Goal: Task Accomplishment & Management: Manage account settings

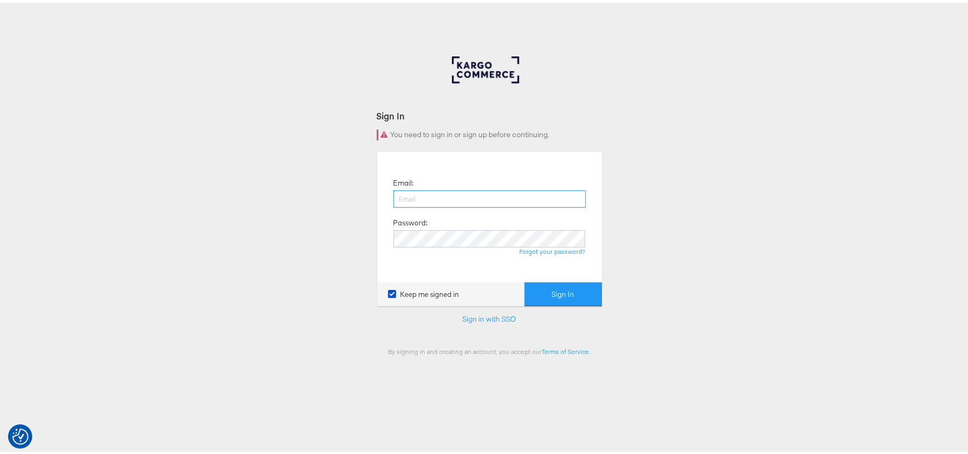
click at [467, 201] on input "email" at bounding box center [489, 196] width 192 height 17
type input "[PERSON_NAME][EMAIL_ADDRESS][DOMAIN_NAME]"
click at [524, 279] on button "Sign In" at bounding box center [562, 291] width 77 height 24
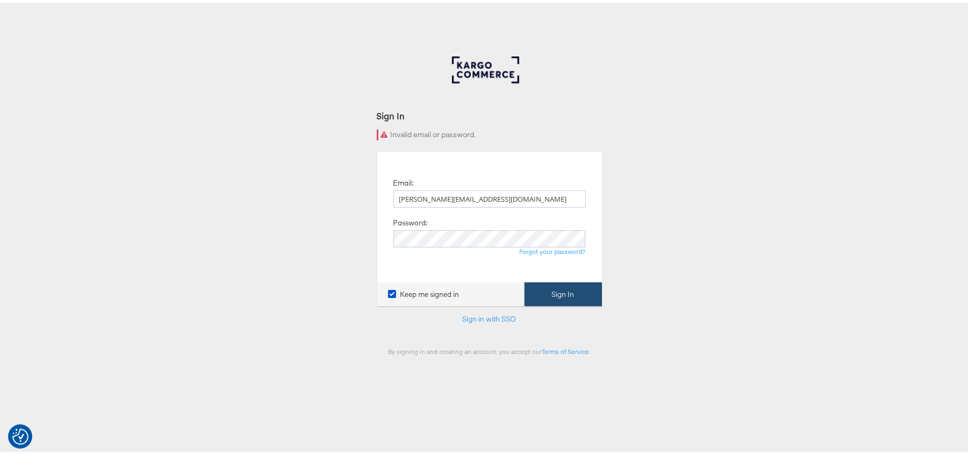
click at [539, 290] on button "Sign In" at bounding box center [562, 291] width 77 height 24
click at [563, 249] on link "Forgot your password?" at bounding box center [553, 248] width 66 height 8
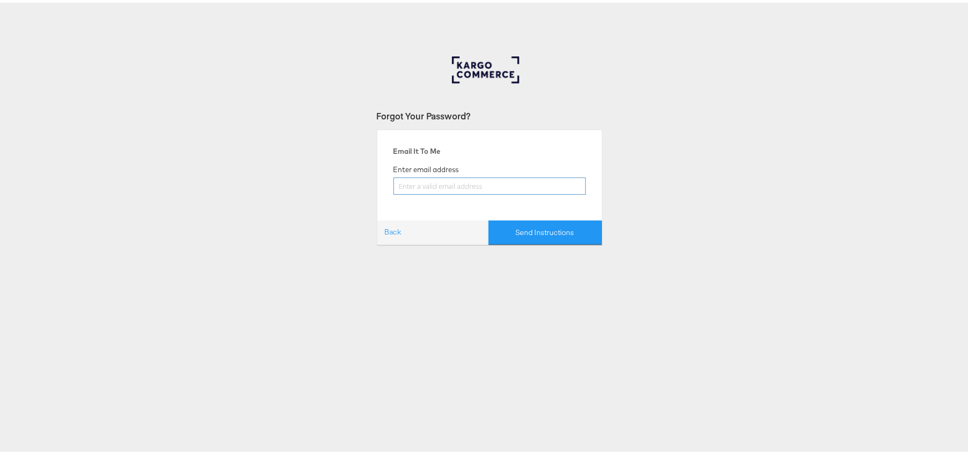
click at [425, 188] on input "email" at bounding box center [489, 183] width 192 height 17
type input "[PERSON_NAME][EMAIL_ADDRESS][DOMAIN_NAME]"
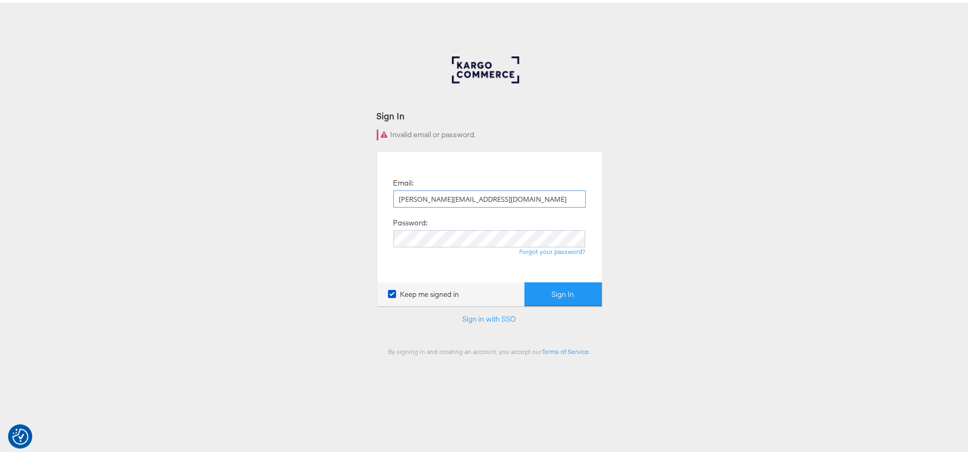
click at [489, 193] on input "sudheer.bheemunipalli@gmail.com" at bounding box center [489, 196] width 192 height 17
drag, startPoint x: 531, startPoint y: 199, endPoint x: 392, endPoint y: 191, distance: 139.9
click at [393, 191] on input "sudheer.bheemunipalli@gmail.com" at bounding box center [489, 196] width 192 height 17
click at [502, 200] on input "email" at bounding box center [489, 196] width 192 height 17
type input "Sudheer.bheemunipalli@kargo.com"
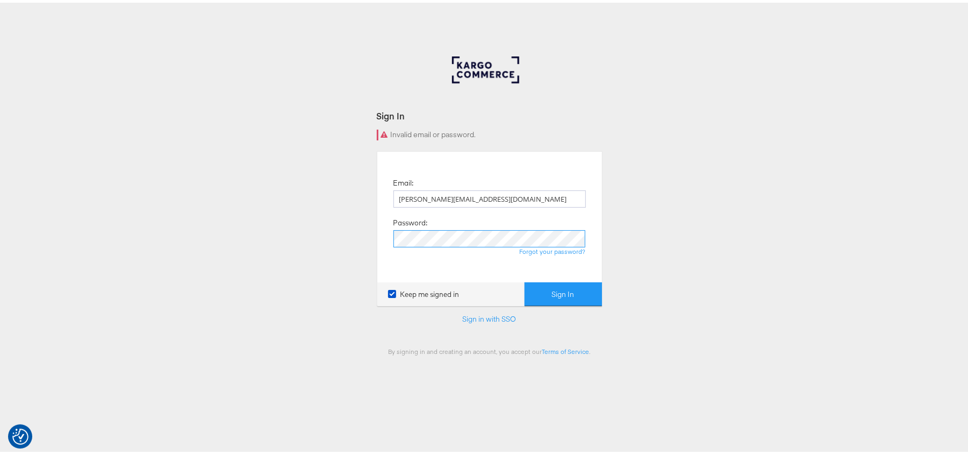
click at [524, 279] on button "Sign In" at bounding box center [562, 291] width 77 height 24
click at [531, 250] on link "Forgot your password?" at bounding box center [553, 248] width 66 height 8
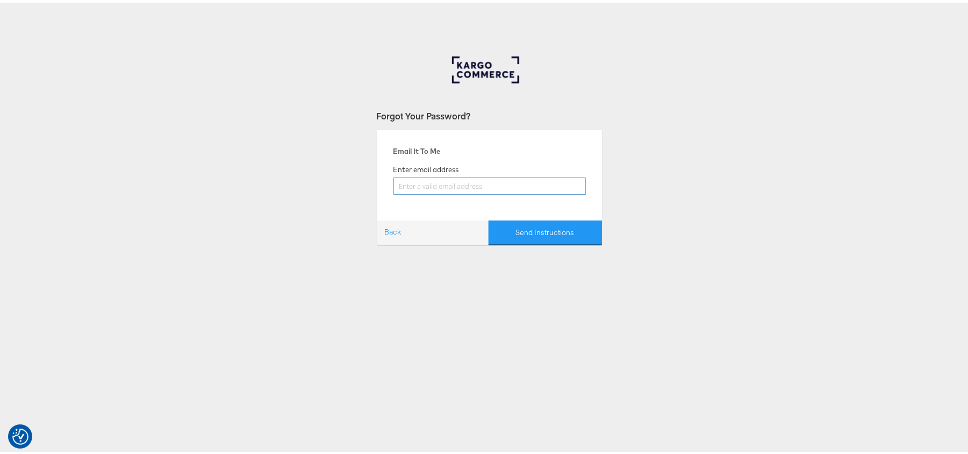
click at [475, 182] on input "email" at bounding box center [489, 183] width 192 height 17
type input "[PERSON_NAME][EMAIL_ADDRESS][DOMAIN_NAME]"
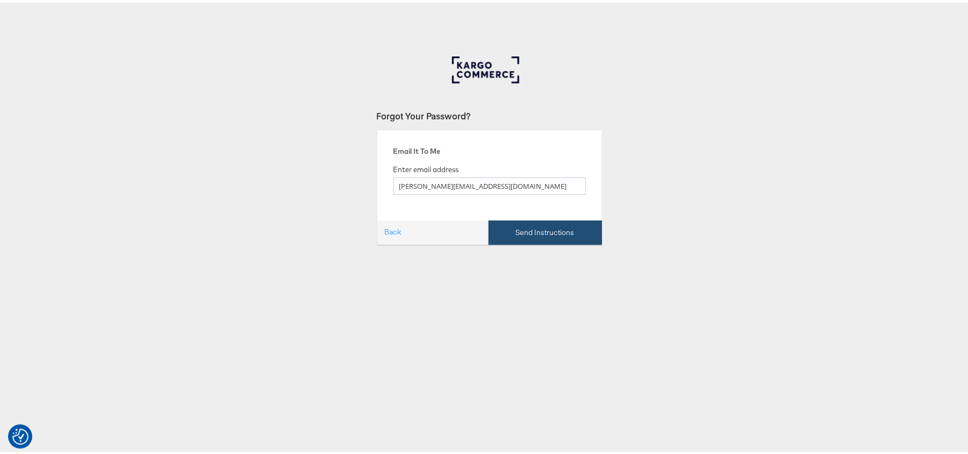
click at [503, 236] on button "Send Instructions" at bounding box center [544, 230] width 113 height 24
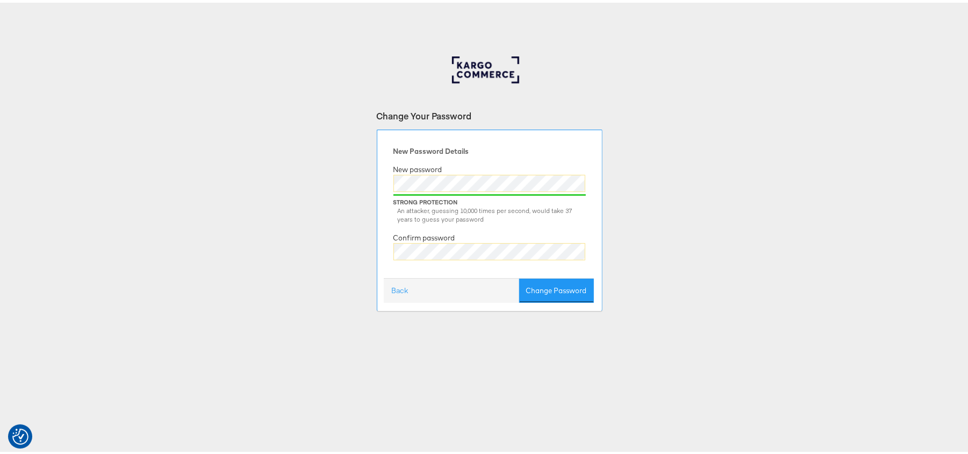
click at [519, 276] on button "Change Password" at bounding box center [556, 288] width 75 height 24
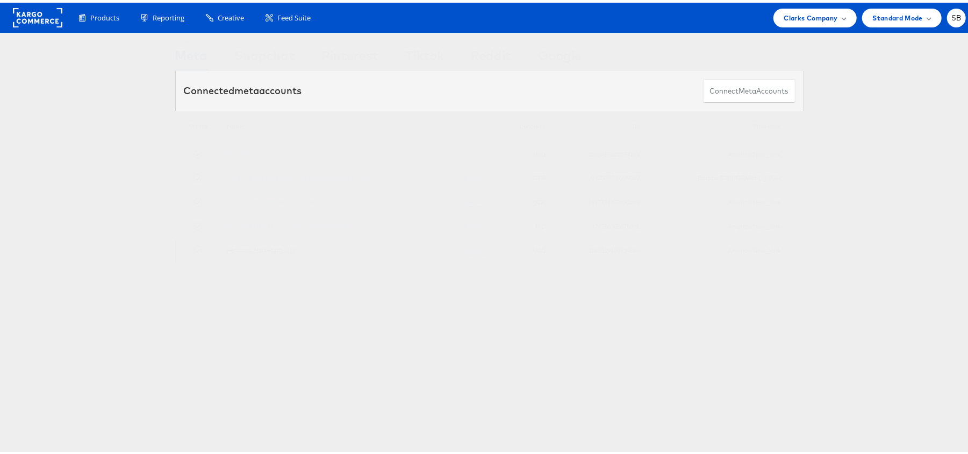
click at [264, 248] on link "Regional Marketing - US" at bounding box center [261, 247] width 69 height 8
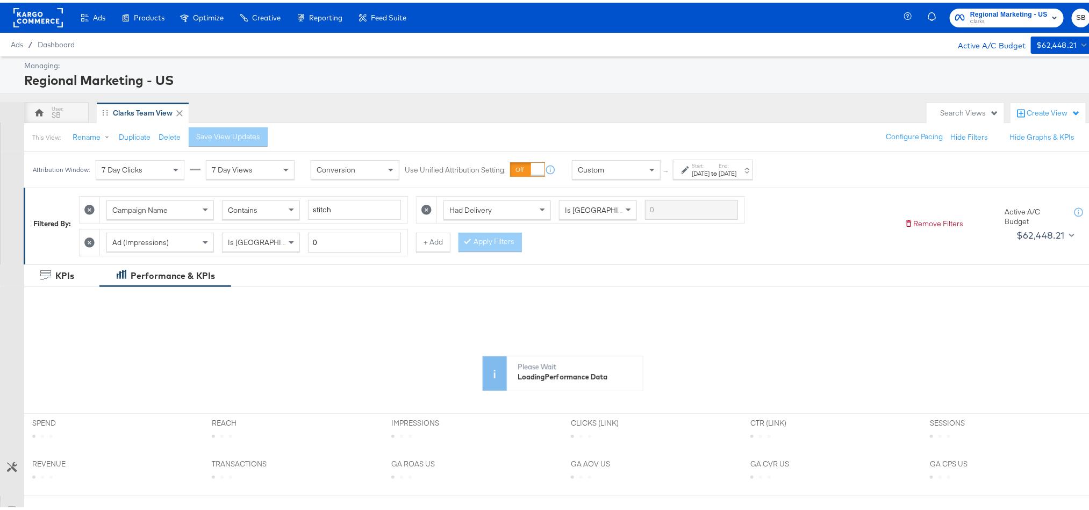
click at [736, 175] on div "[DATE]" at bounding box center [727, 171] width 18 height 9
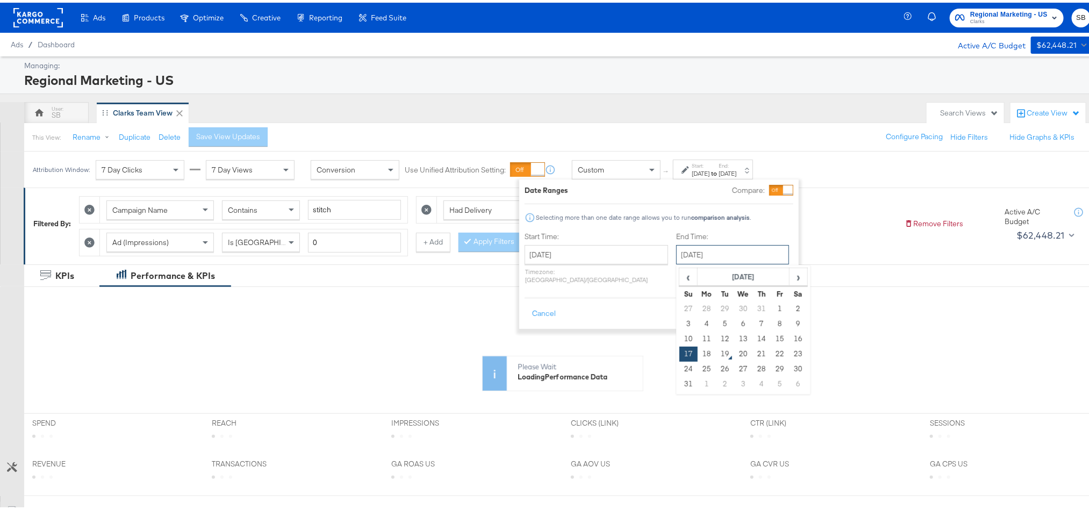
click at [710, 250] on input "[DATE]" at bounding box center [732, 251] width 113 height 19
click at [697, 348] on td "18" at bounding box center [706, 351] width 18 height 15
type input "[DATE]"
click at [780, 308] on button "Apply" at bounding box center [776, 310] width 34 height 19
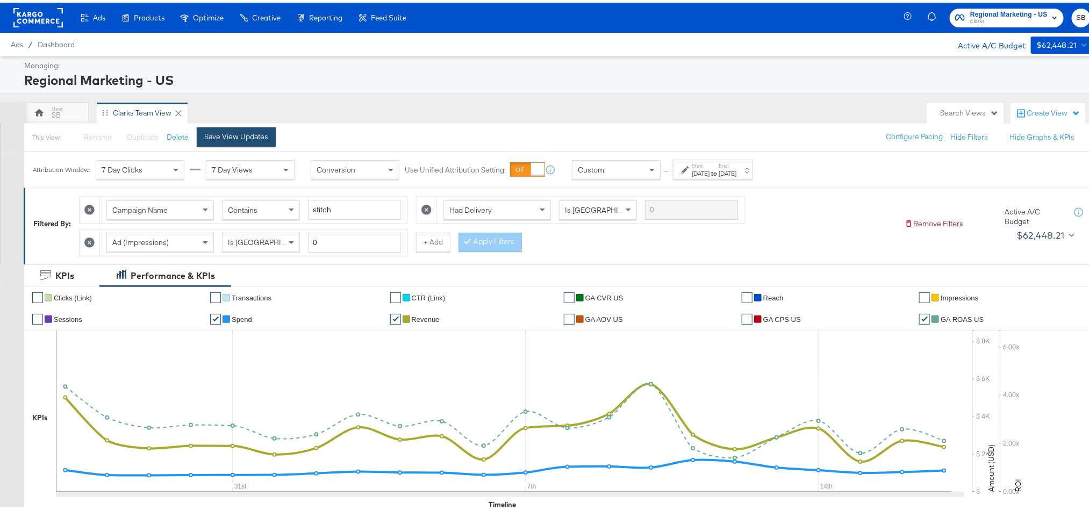
click at [219, 125] on div "Save View Updates" at bounding box center [240, 134] width 87 height 19
click at [254, 134] on div "Save View Updates" at bounding box center [236, 134] width 64 height 10
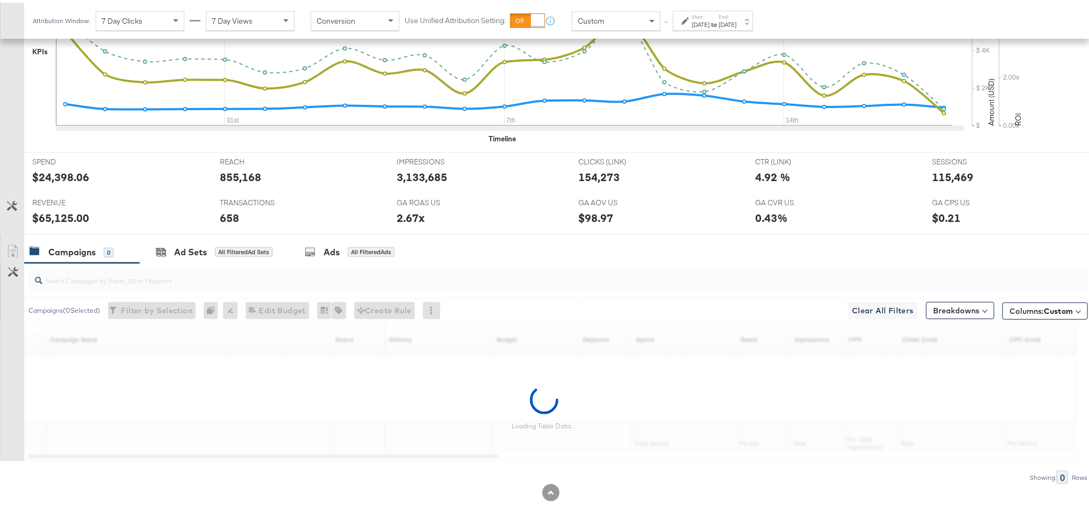
scroll to position [389, 0]
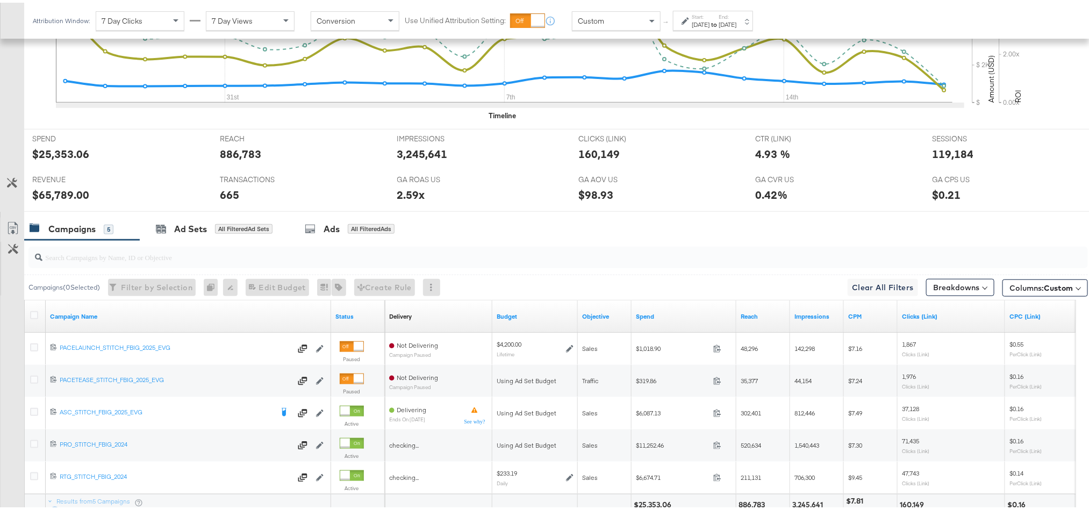
click at [67, 197] on div "$65,789.00" at bounding box center [60, 192] width 57 height 16
copy div "65,789.00"
click at [398, 200] on div "2.59x" at bounding box center [411, 192] width 28 height 16
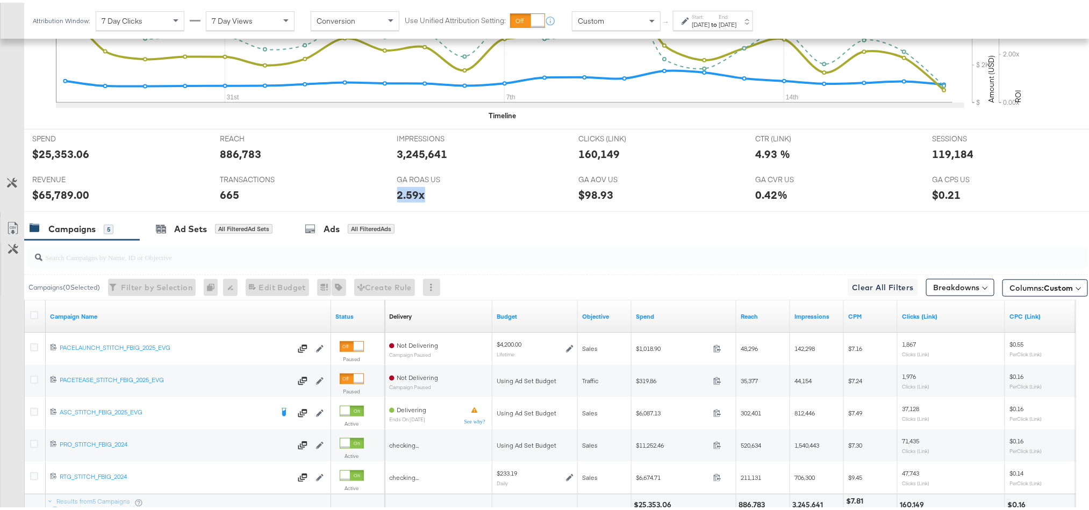
copy div "2.59x"
click at [932, 158] on div "119,184" at bounding box center [952, 151] width 41 height 16
copy div "119,184"
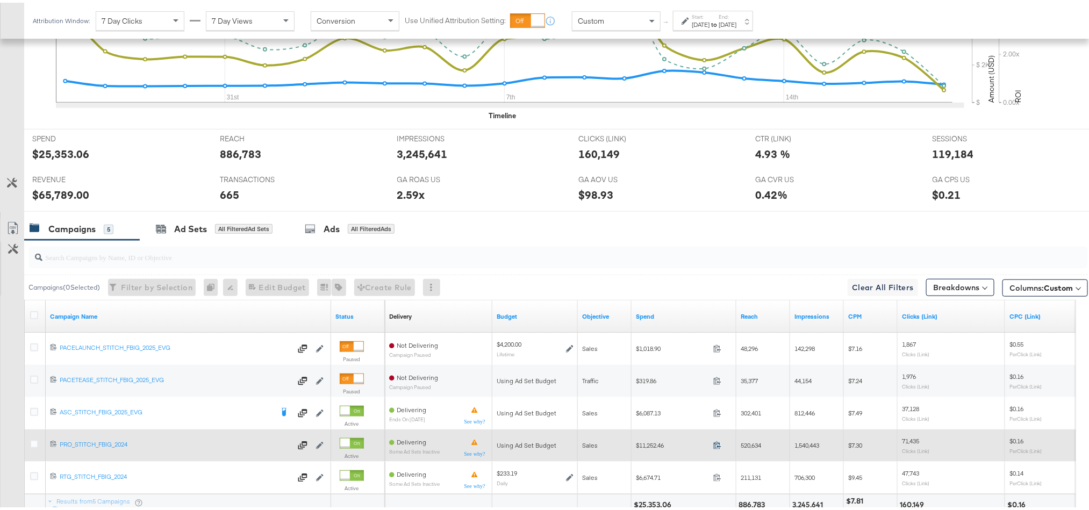
click at [717, 445] on icon at bounding box center [717, 442] width 8 height 8
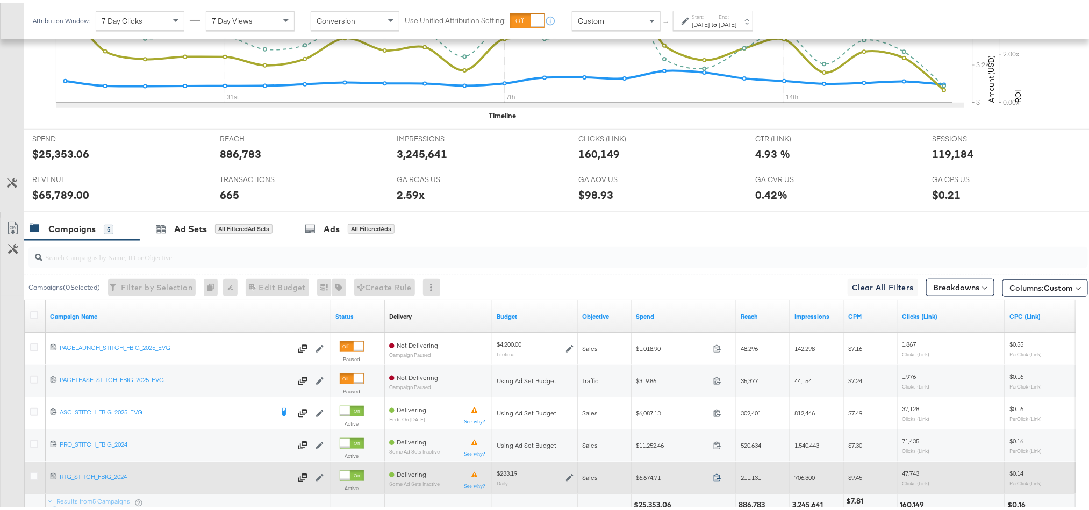
click at [713, 478] on icon at bounding box center [717, 475] width 8 height 8
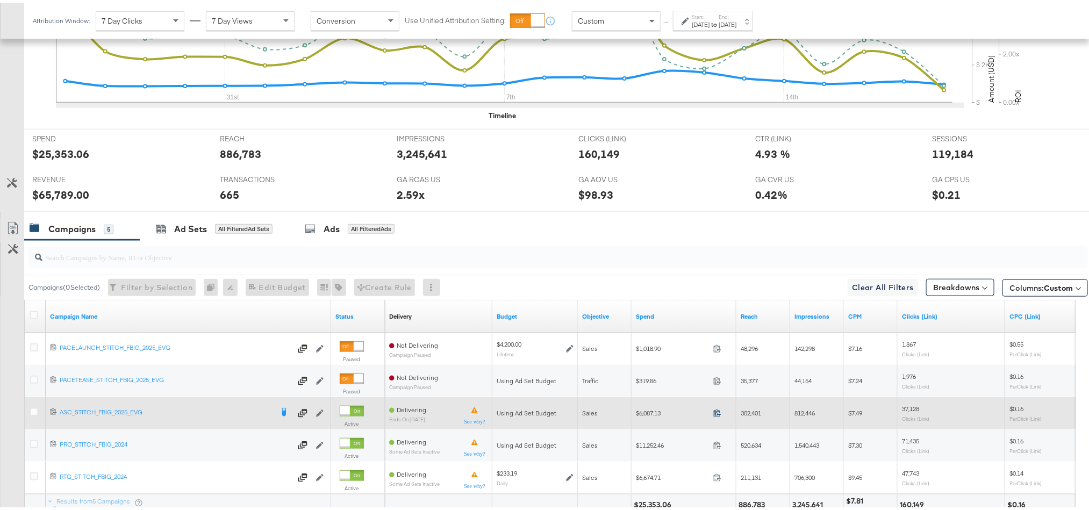
click at [717, 413] on icon at bounding box center [717, 410] width 8 height 8
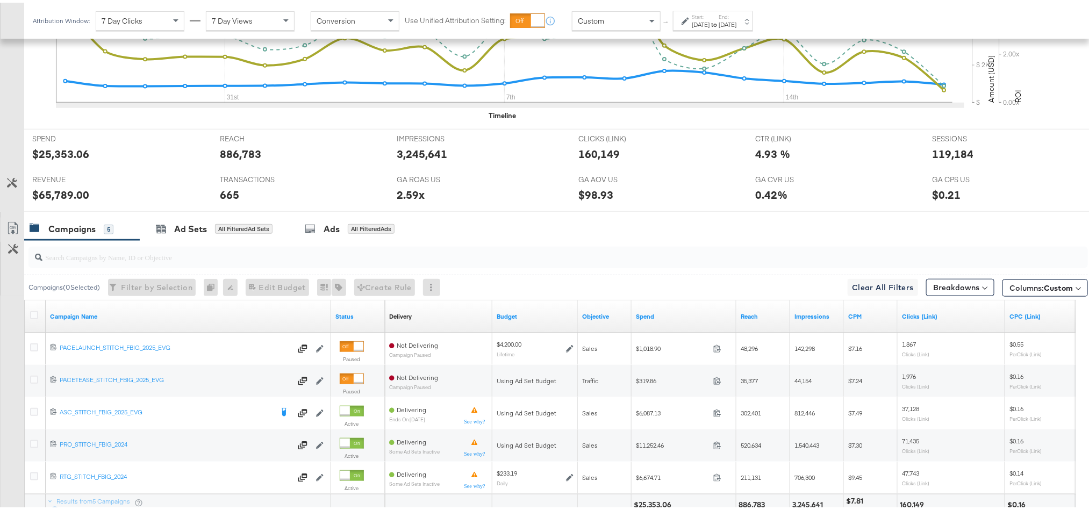
click at [709, 21] on div "[DATE]" at bounding box center [701, 22] width 18 height 9
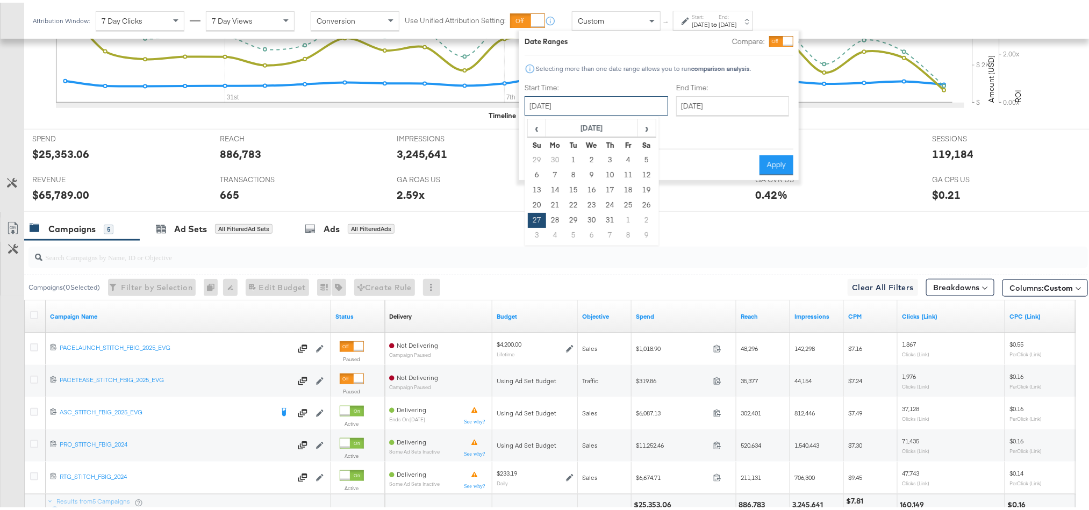
click at [608, 110] on input "[DATE]" at bounding box center [595, 102] width 143 height 19
click at [643, 132] on span "›" at bounding box center [646, 125] width 17 height 16
click at [540, 202] on td "17" at bounding box center [537, 202] width 18 height 15
type input "[DATE]"
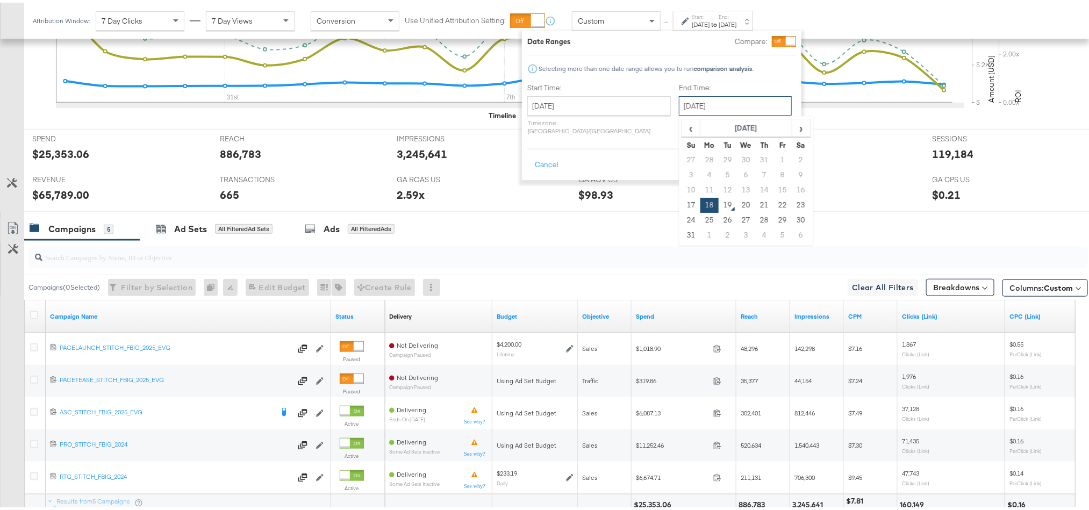
click at [705, 109] on input "[DATE]" at bounding box center [735, 102] width 113 height 19
click at [682, 202] on td "17" at bounding box center [691, 202] width 18 height 15
type input "[DATE]"
click at [800, 142] on div "Date Ranges Compare: Selecting more than one date range allows you to run compa…" at bounding box center [661, 102] width 279 height 149
click at [779, 153] on button "Apply" at bounding box center [779, 162] width 34 height 19
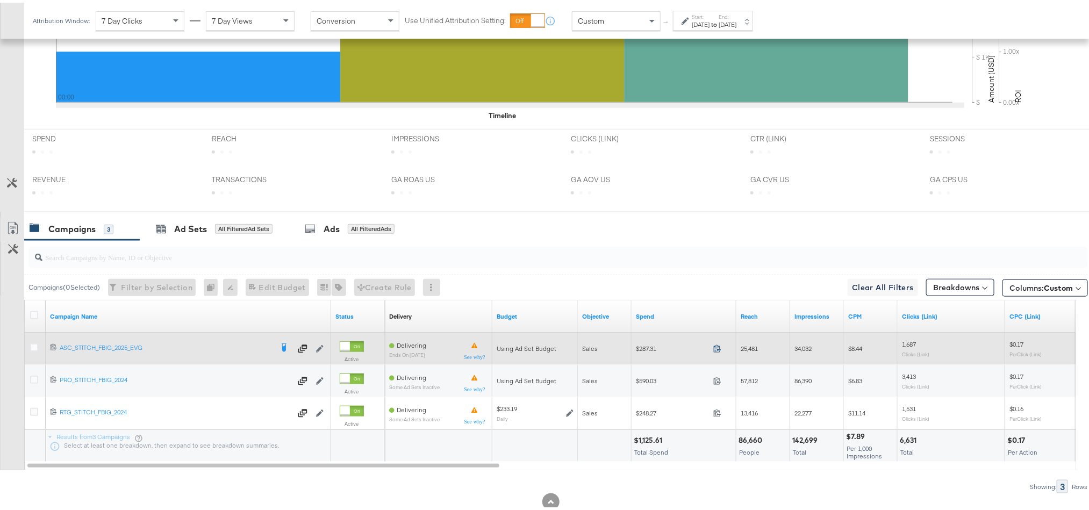
click at [716, 349] on icon at bounding box center [717, 346] width 8 height 8
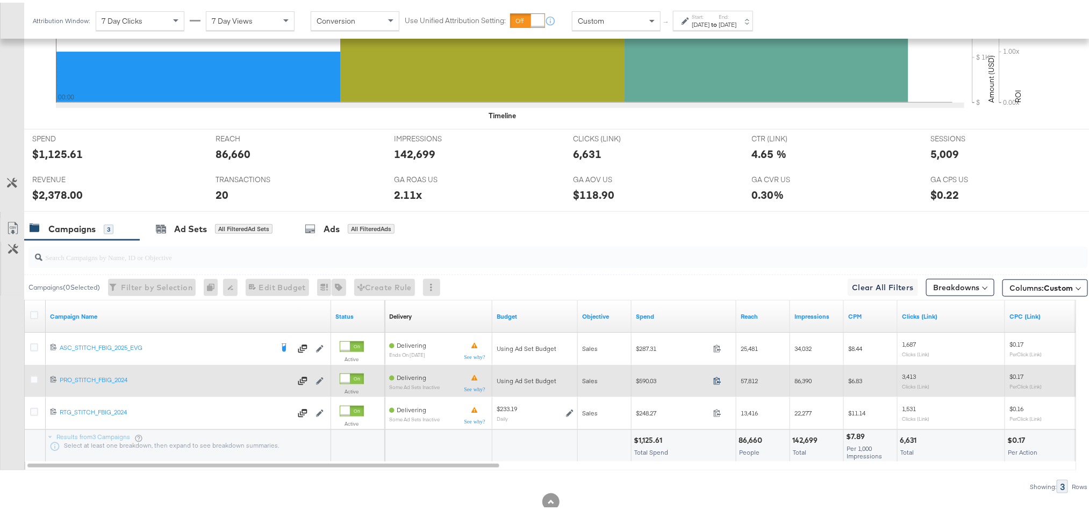
click at [714, 382] on icon at bounding box center [717, 378] width 8 height 8
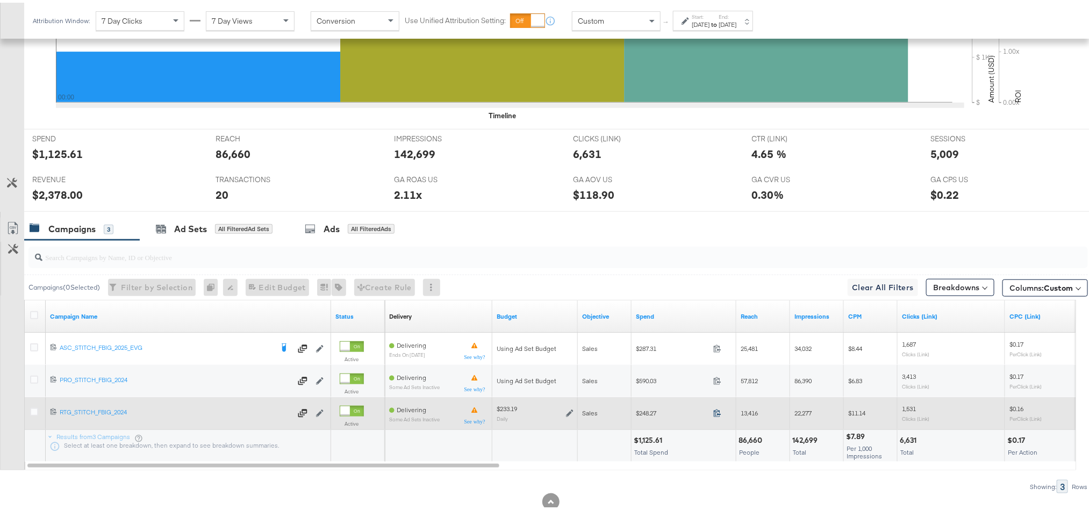
click at [714, 414] on icon at bounding box center [717, 410] width 8 height 8
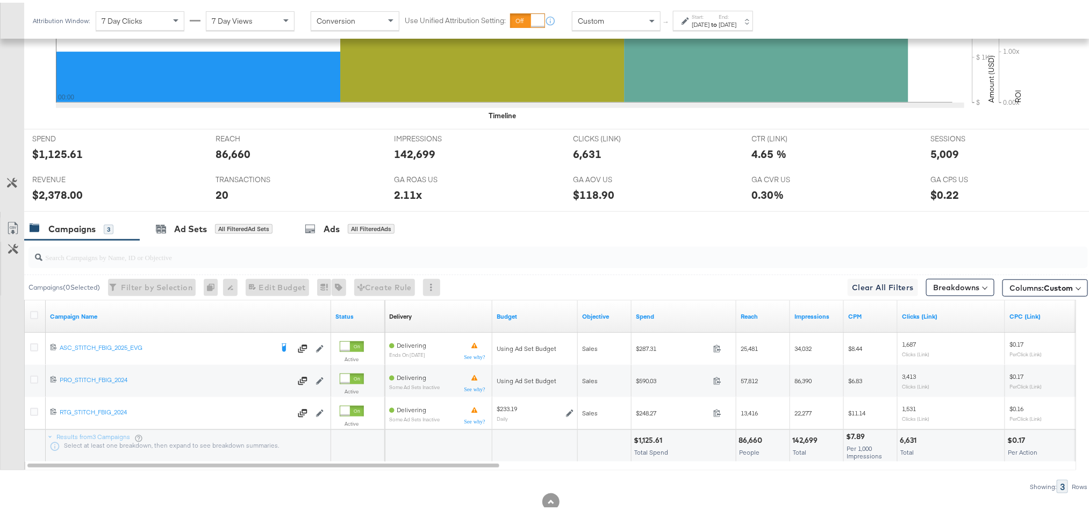
click at [649, 442] on div "$1,125.61" at bounding box center [650, 438] width 32 height 10
copy div "1,125.61"
click at [51, 196] on div "$2,378.00" at bounding box center [57, 192] width 51 height 16
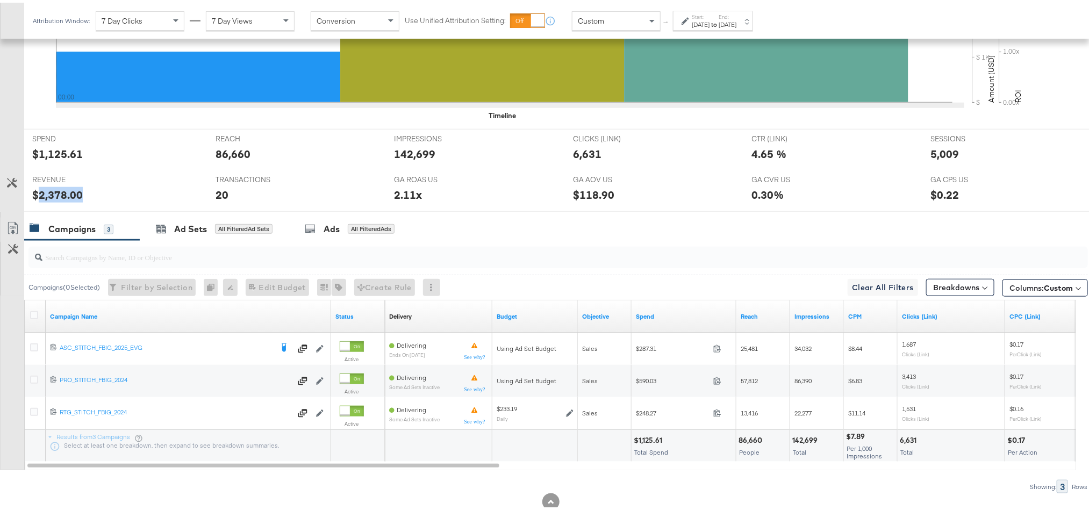
copy div "2,378.00"
click at [718, 20] on strong "to" at bounding box center [713, 22] width 9 height 8
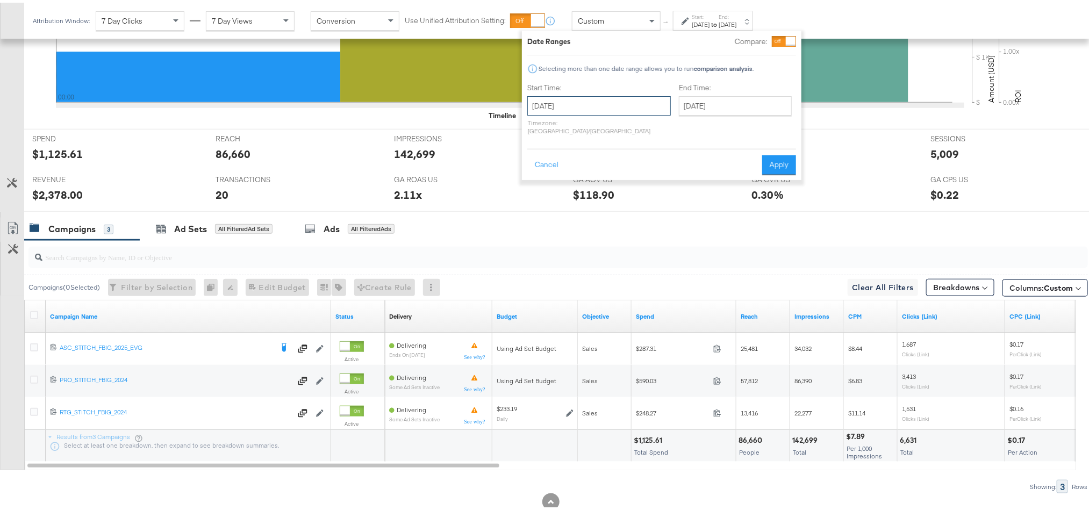
click at [605, 100] on input "[DATE]" at bounding box center [598, 102] width 143 height 19
click at [559, 200] on td "18" at bounding box center [558, 202] width 18 height 15
type input "[DATE]"
click at [773, 153] on button "Apply" at bounding box center [779, 162] width 34 height 19
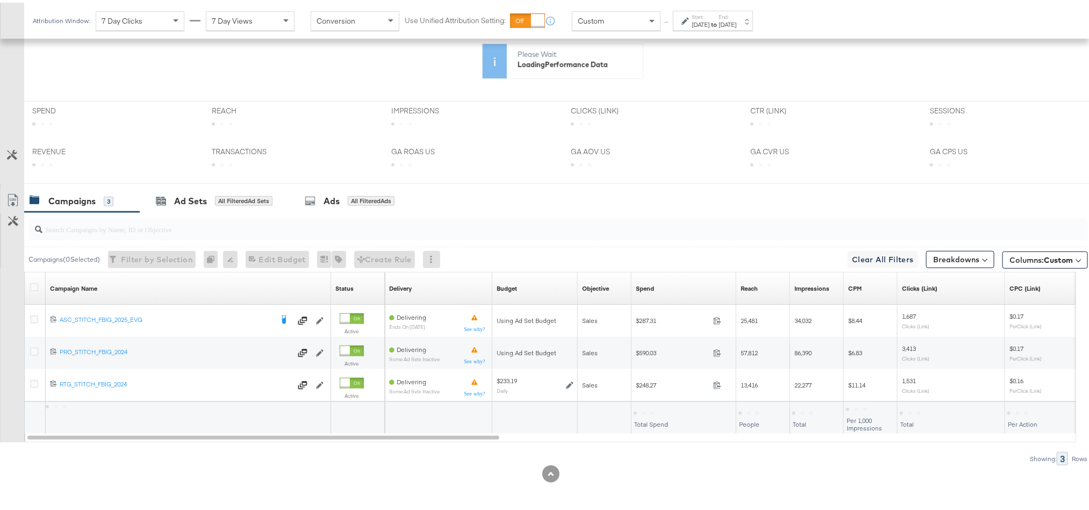
scroll to position [284, 0]
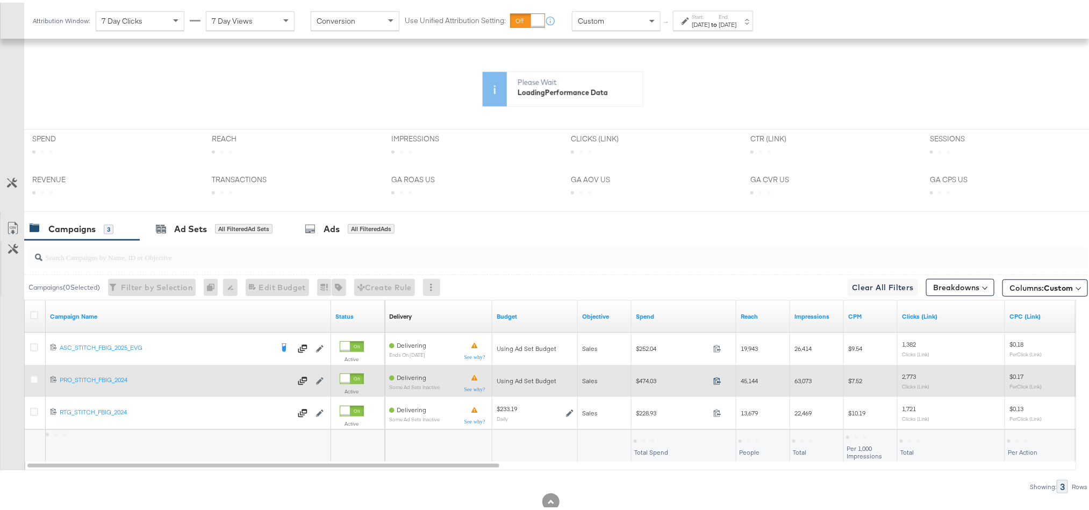
click at [715, 382] on icon at bounding box center [717, 378] width 8 height 8
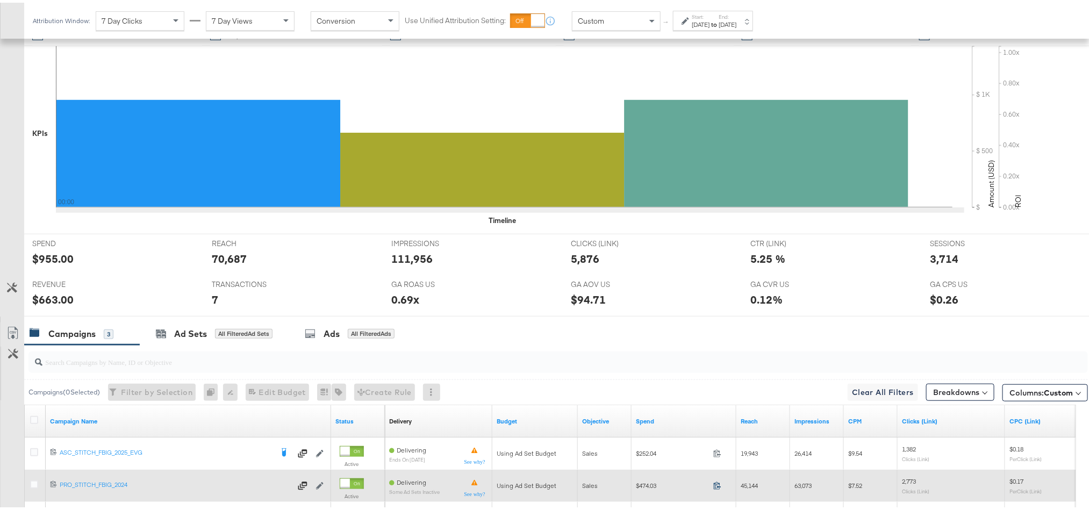
click at [717, 487] on icon at bounding box center [717, 483] width 8 height 8
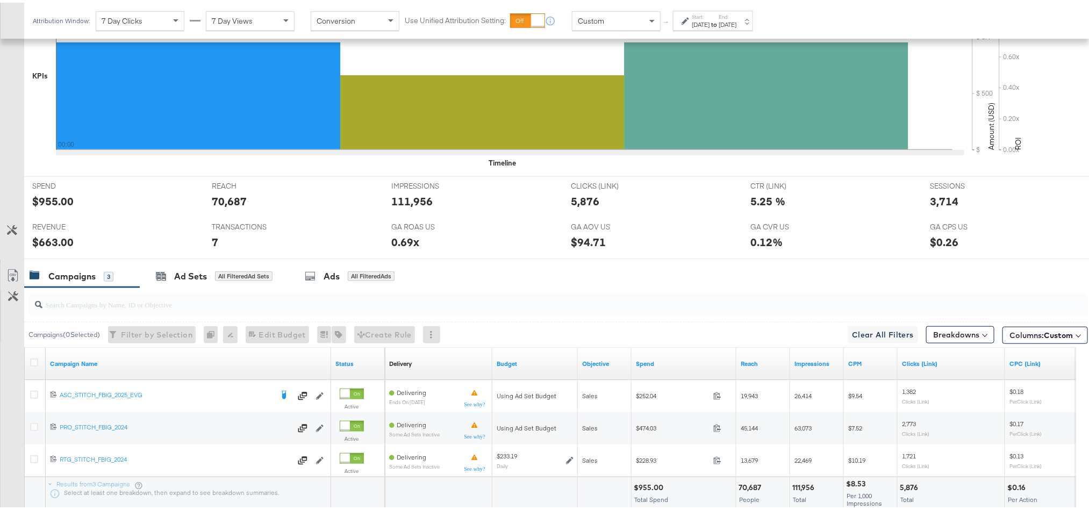
scroll to position [421, 0]
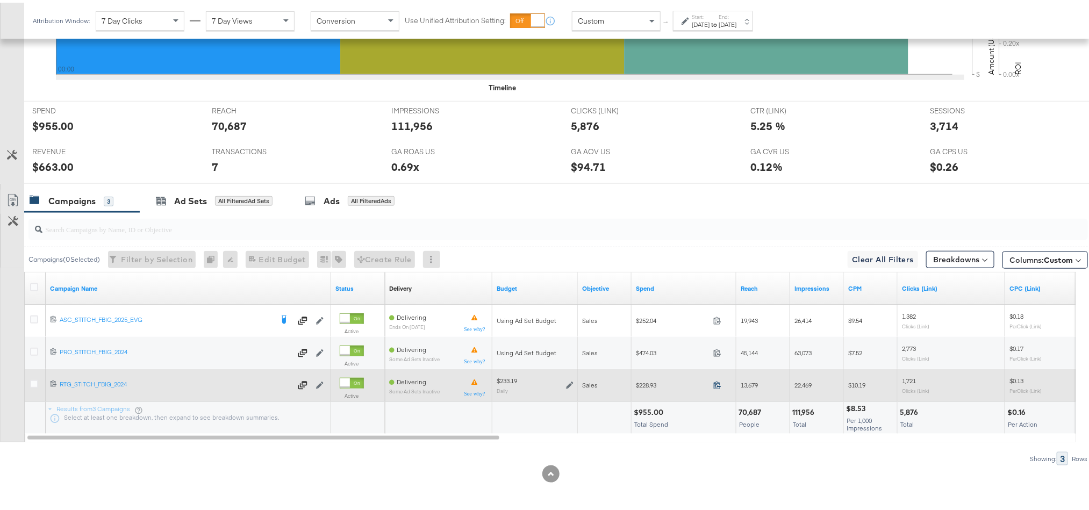
click at [717, 384] on icon at bounding box center [717, 382] width 8 height 8
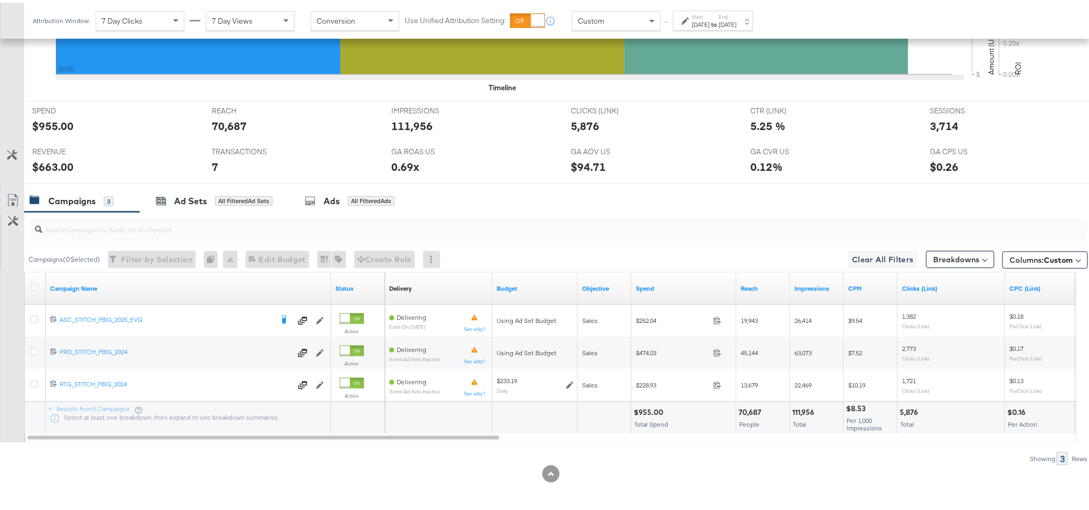
click at [642, 407] on div "$955.00" at bounding box center [650, 410] width 33 height 10
copy div "955.00"
click at [47, 166] on div "$663.00" at bounding box center [52, 164] width 41 height 16
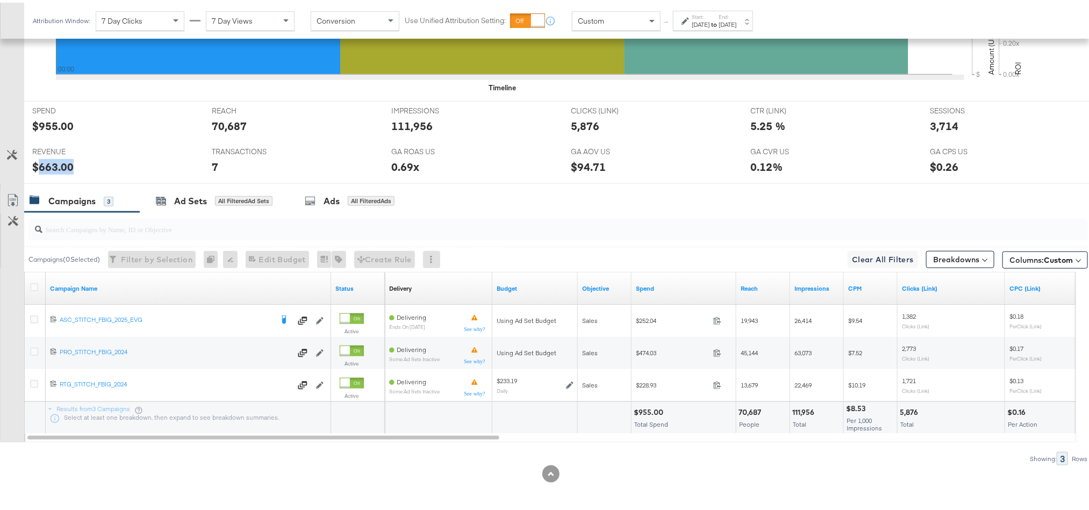
copy div "663.00"
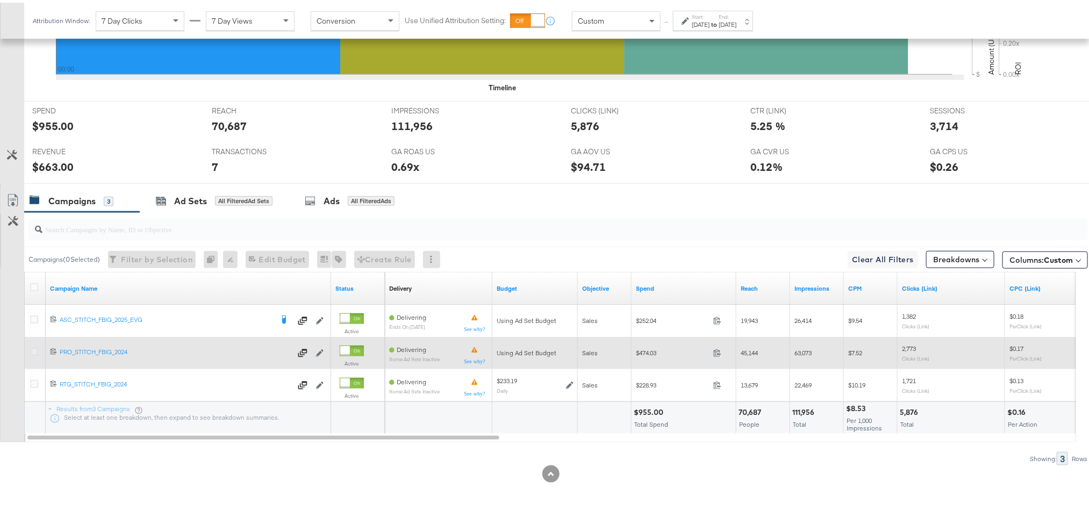
click at [31, 346] on icon at bounding box center [34, 349] width 8 height 8
click at [0, 0] on input "checkbox" at bounding box center [0, 0] width 0 height 0
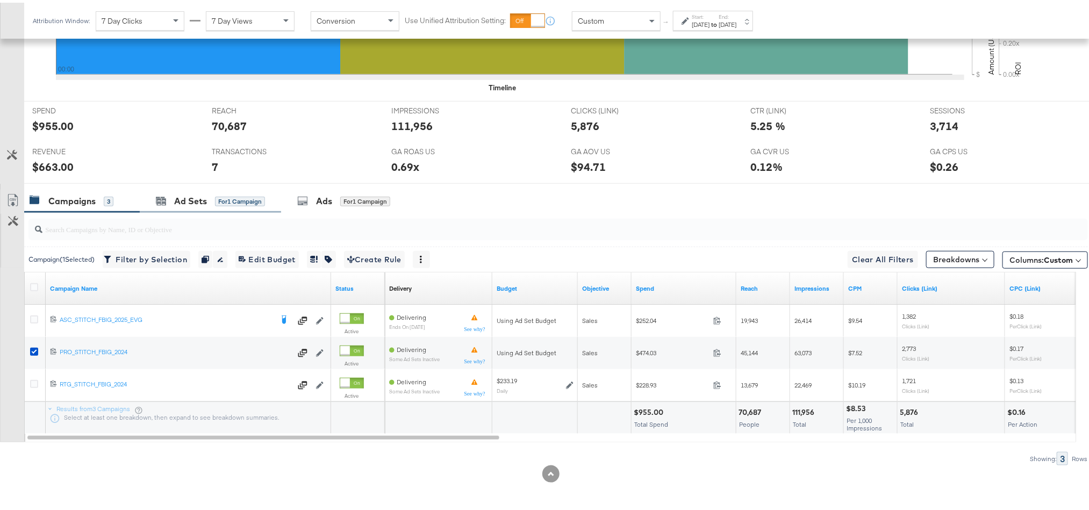
click at [191, 210] on div "Ad Sets for 1 Campaign" at bounding box center [210, 198] width 141 height 23
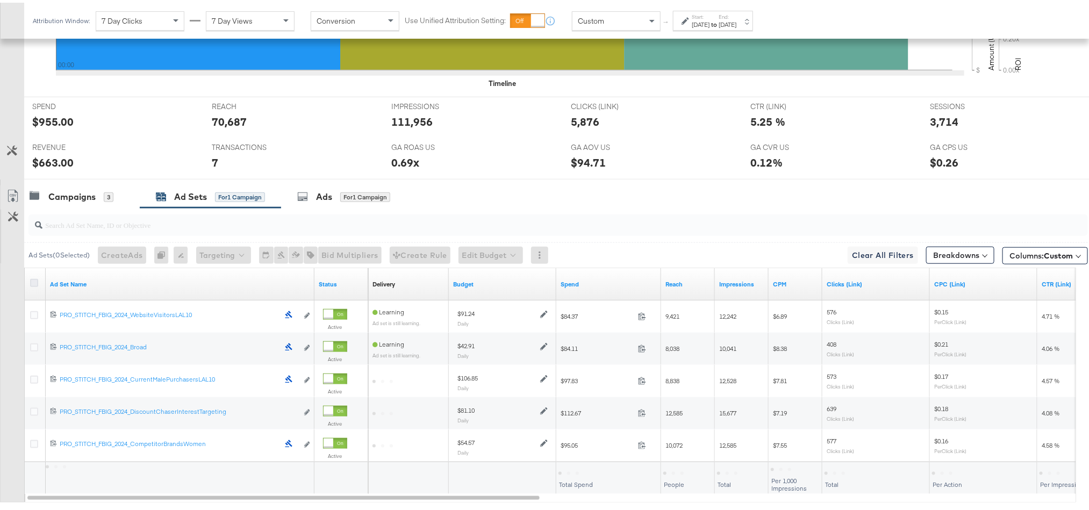
click at [30, 284] on icon at bounding box center [34, 280] width 8 height 8
click at [0, 0] on input "checkbox" at bounding box center [0, 0] width 0 height 0
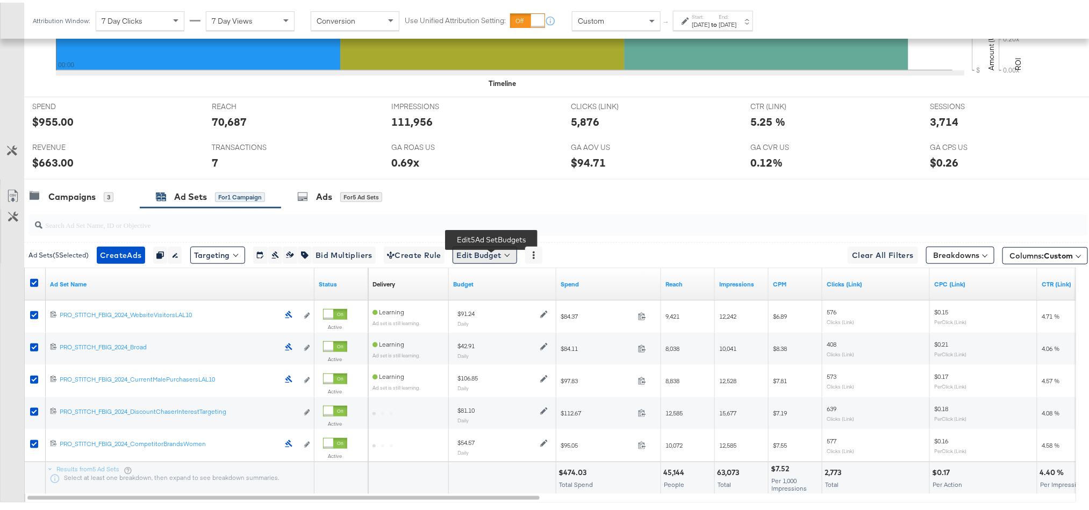
click at [487, 260] on button "Edit Budget" at bounding box center [484, 252] width 64 height 17
click at [491, 287] on span "Edit Ad Set Budget" at bounding box center [487, 281] width 61 height 14
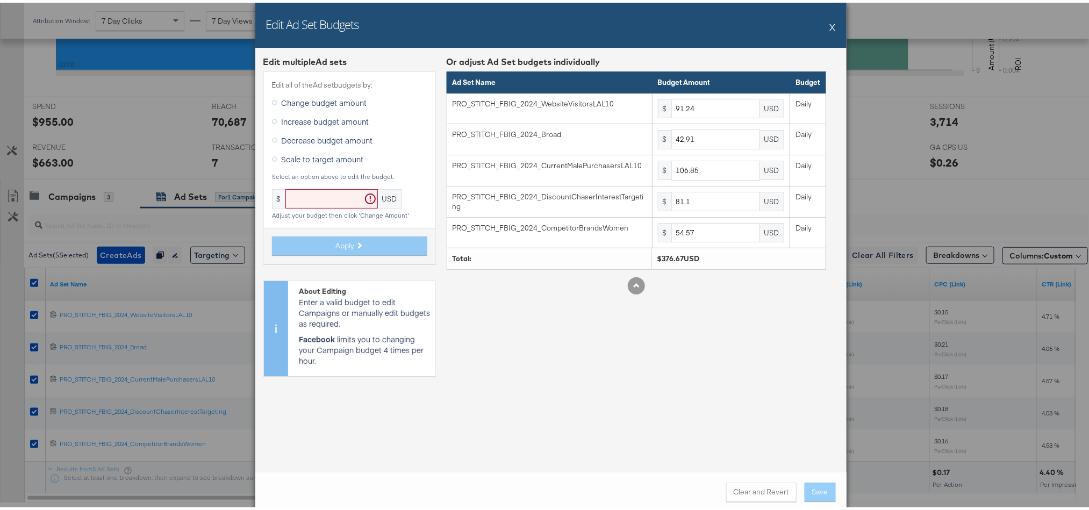
click at [830, 19] on button "X" at bounding box center [833, 23] width 6 height 21
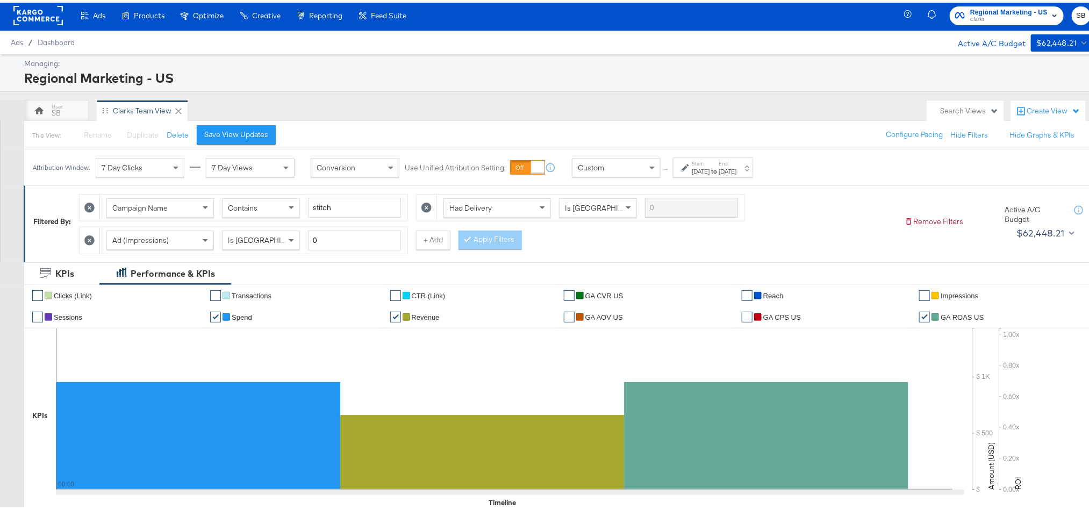
scroll to position [0, 0]
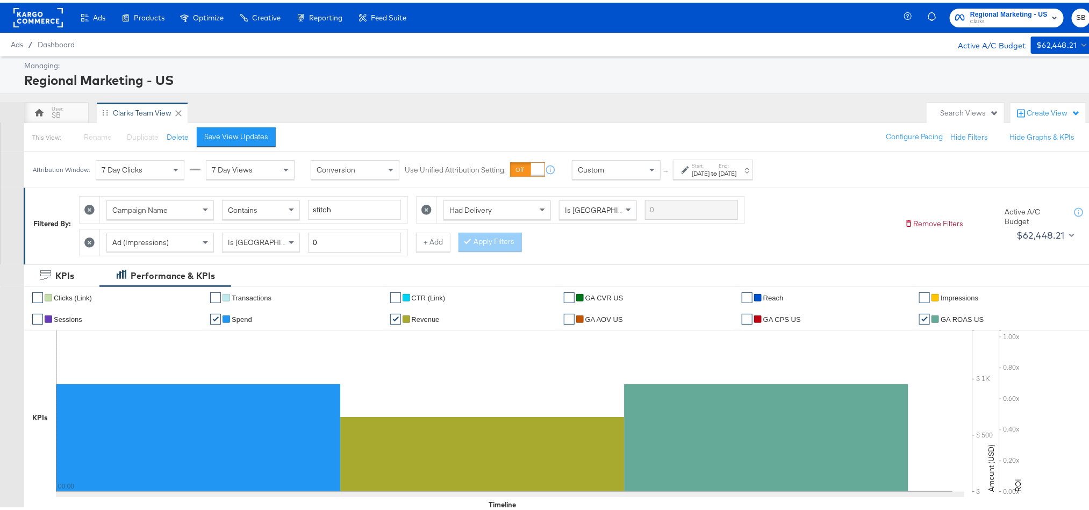
click at [1017, 18] on span "Clarks" at bounding box center [1008, 19] width 77 height 9
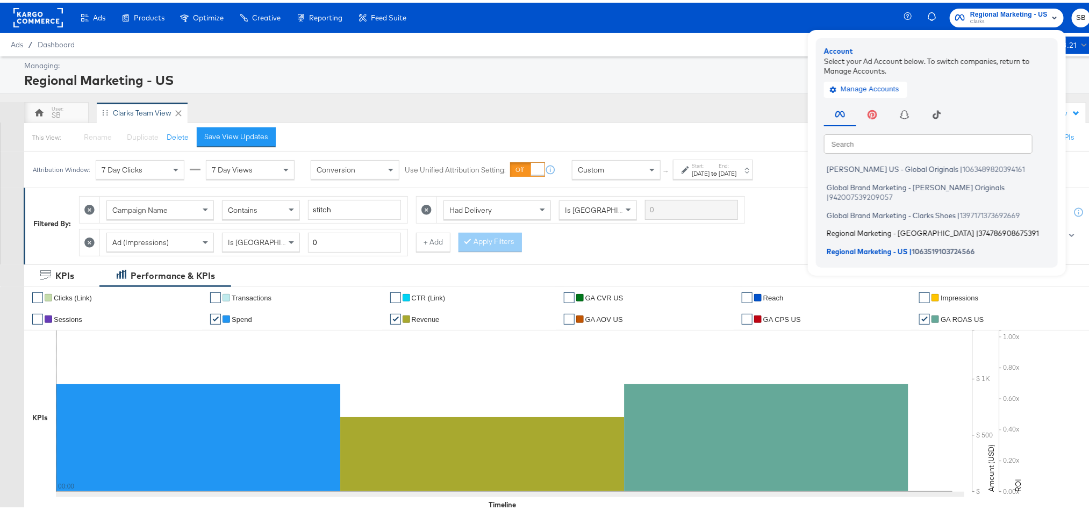
click at [875, 226] on span "Regional Marketing - [GEOGRAPHIC_DATA]" at bounding box center [900, 230] width 148 height 9
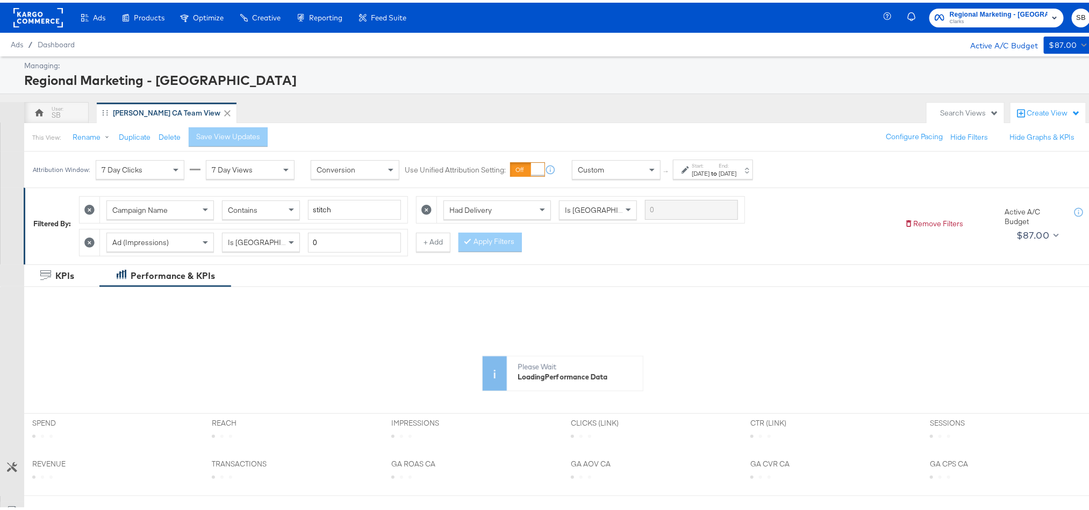
click at [704, 165] on label "Start:" at bounding box center [701, 163] width 18 height 7
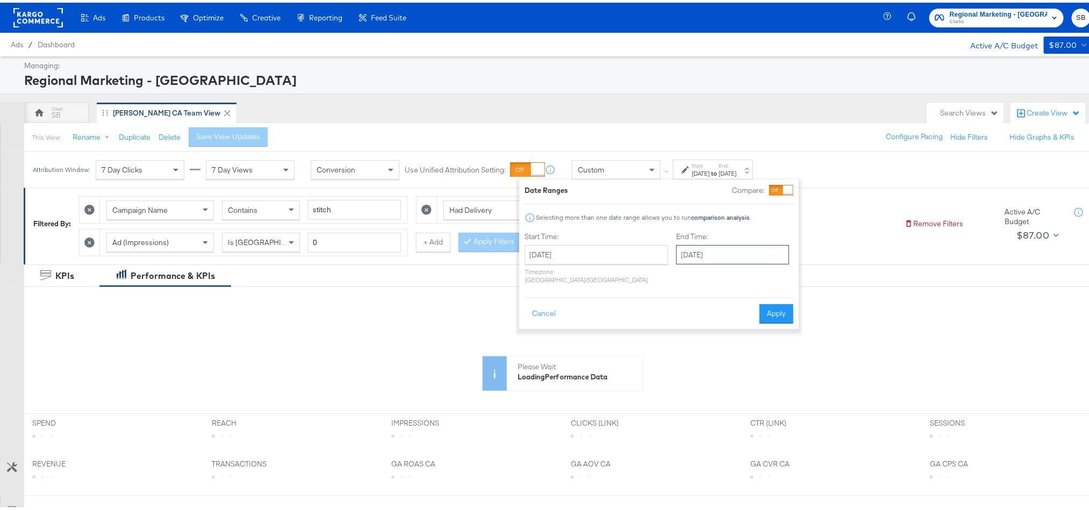
click at [721, 253] on input "[DATE]" at bounding box center [732, 251] width 113 height 19
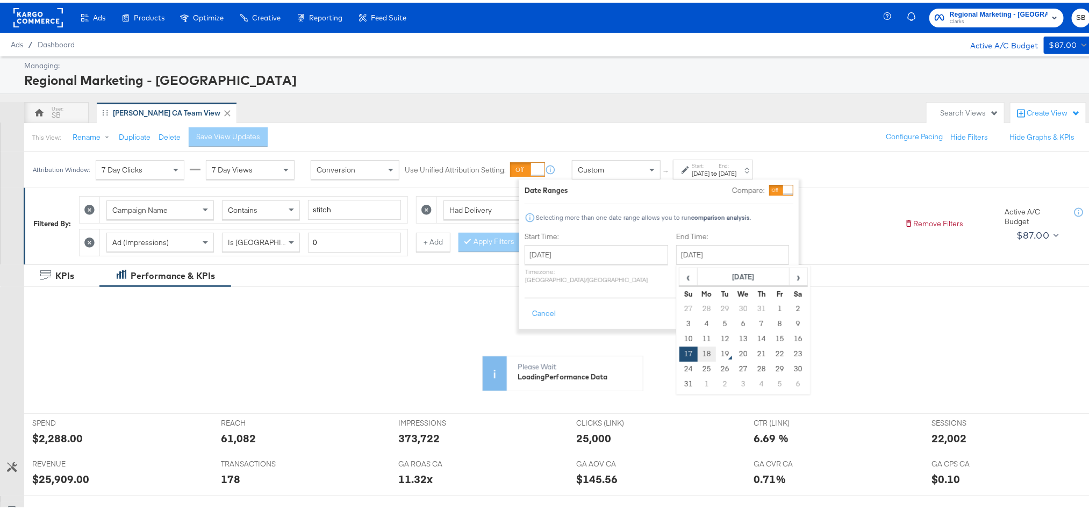
click at [697, 355] on td "18" at bounding box center [706, 351] width 18 height 15
type input "[DATE]"
click at [782, 306] on button "Apply" at bounding box center [776, 310] width 34 height 19
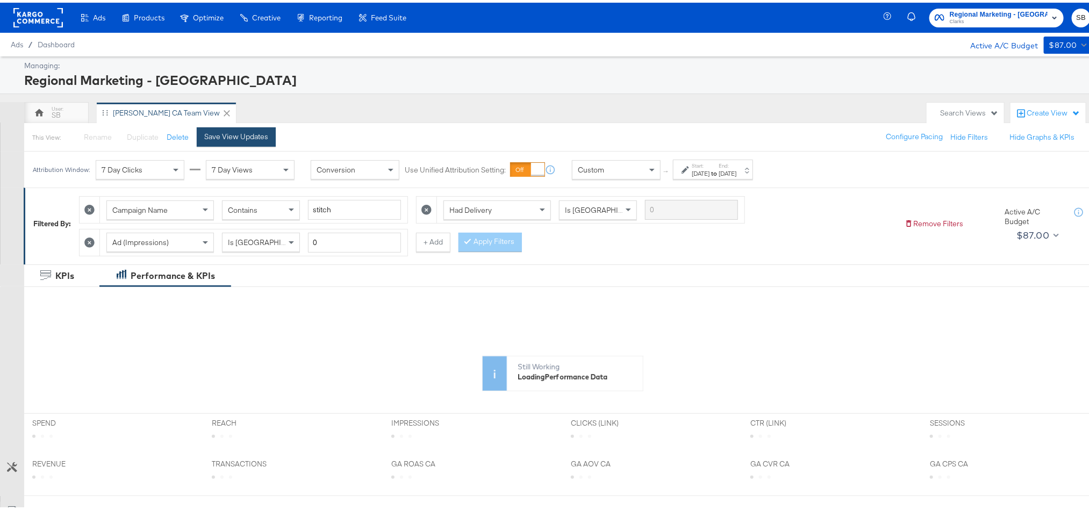
click at [208, 125] on div "Save View Updates" at bounding box center [240, 134] width 87 height 19
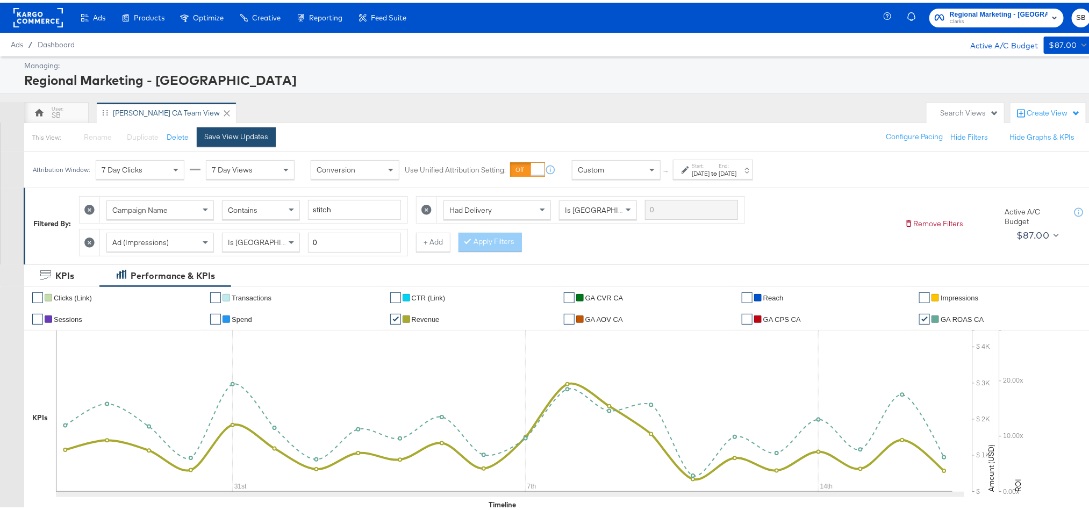
click at [226, 138] on div "Save View Updates" at bounding box center [236, 134] width 64 height 10
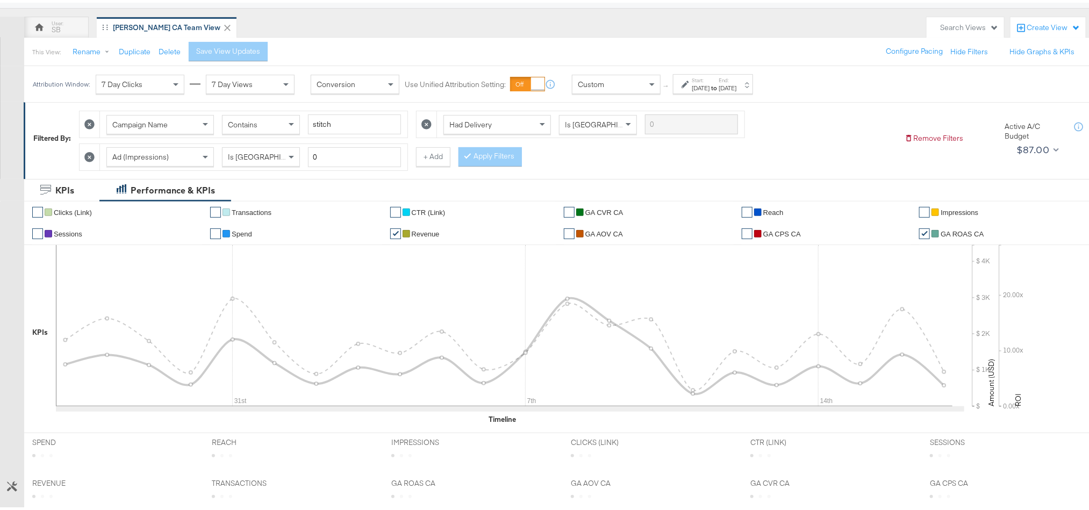
scroll to position [242, 0]
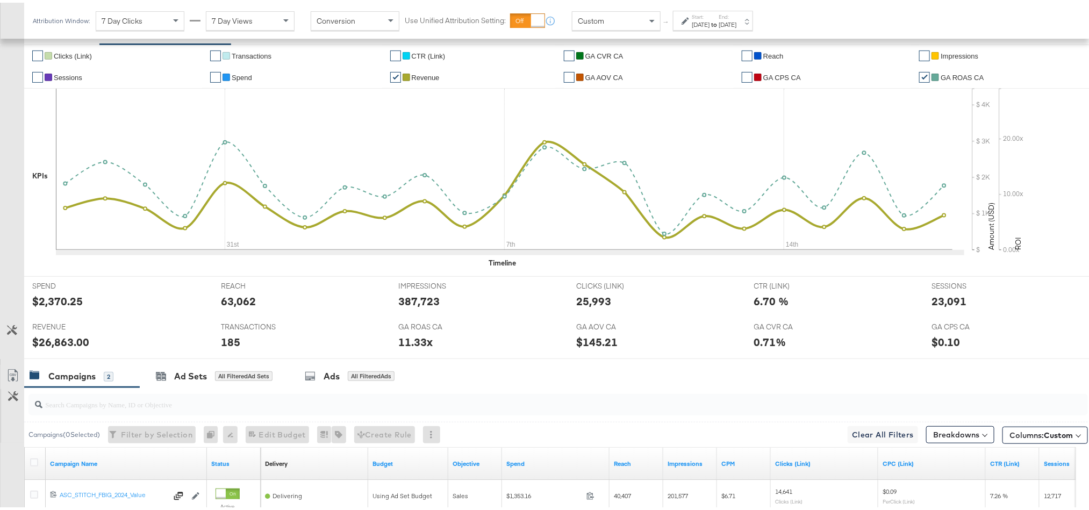
click at [40, 347] on div "$26,863.00" at bounding box center [60, 340] width 57 height 16
copy div "26,863.00"
click at [936, 304] on div "23,091" at bounding box center [948, 299] width 35 height 16
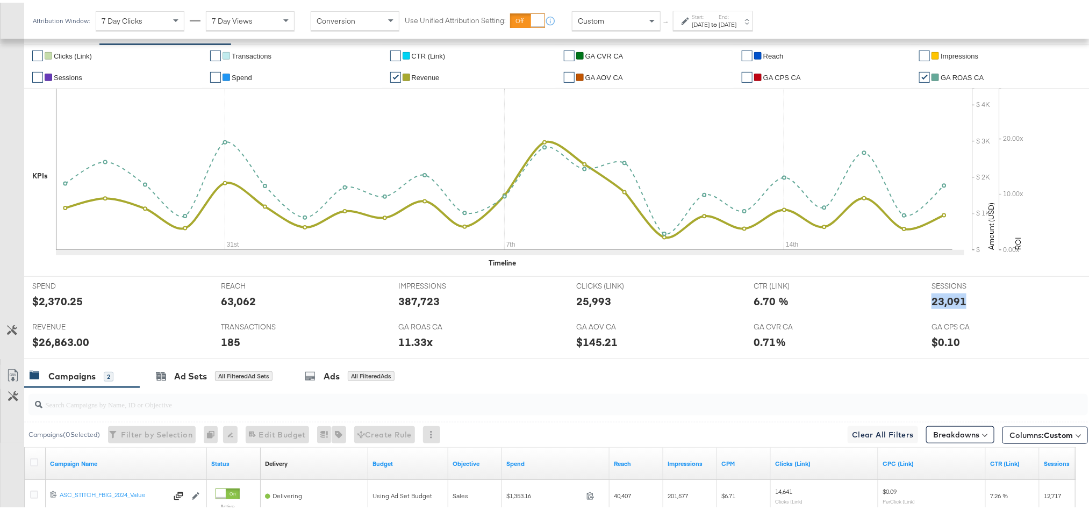
copy div "23,091"
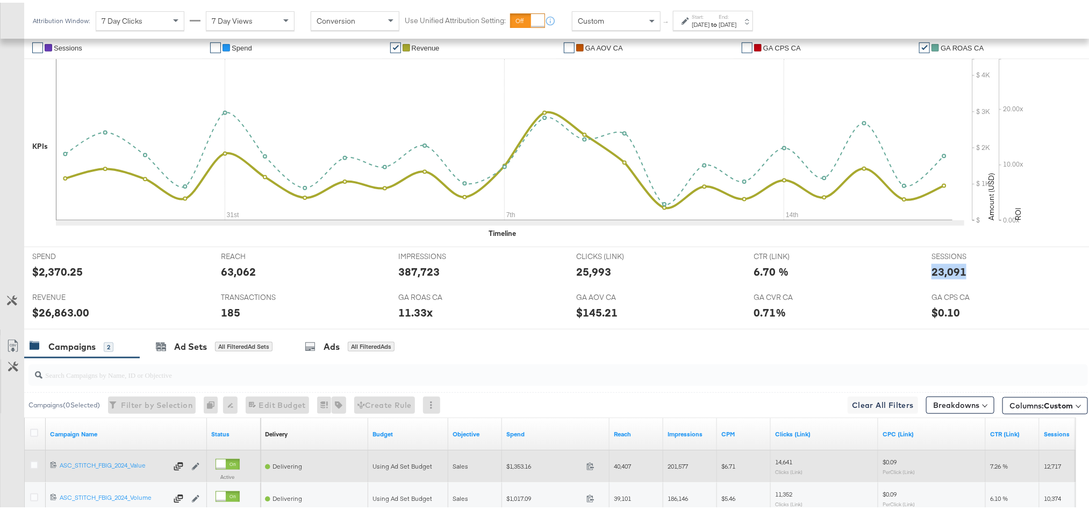
scroll to position [322, 0]
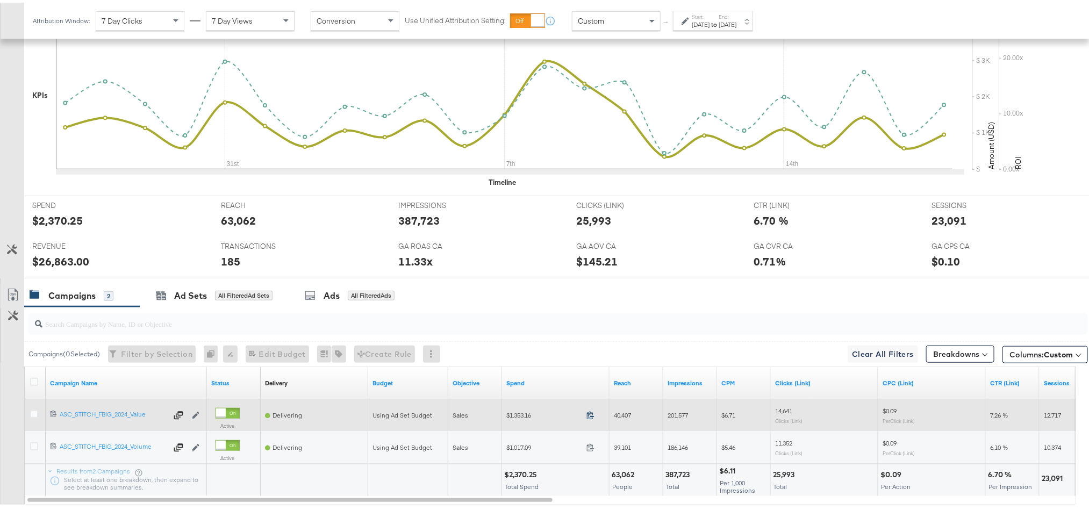
click at [589, 416] on icon at bounding box center [590, 412] width 8 height 8
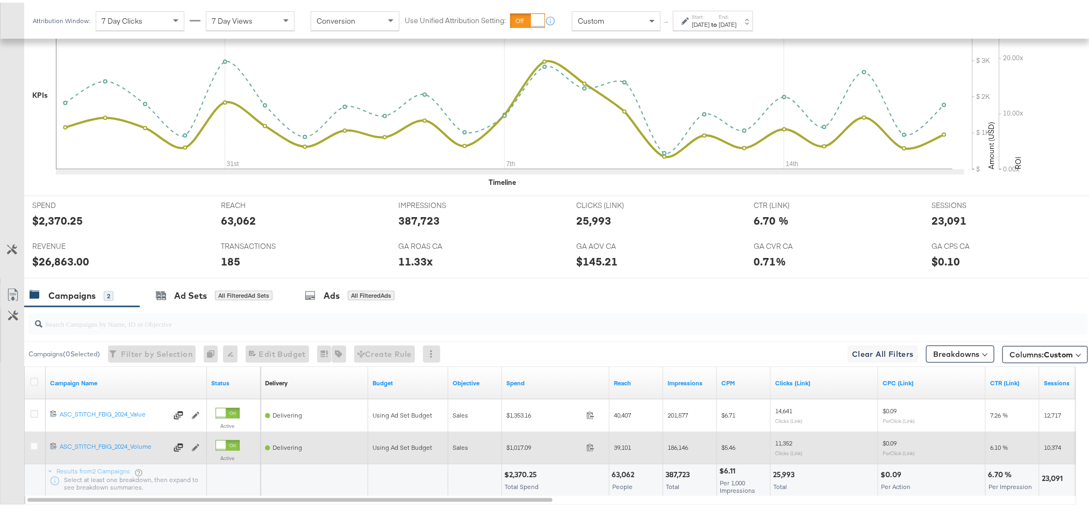
click at [585, 449] on span at bounding box center [593, 446] width 23 height 8
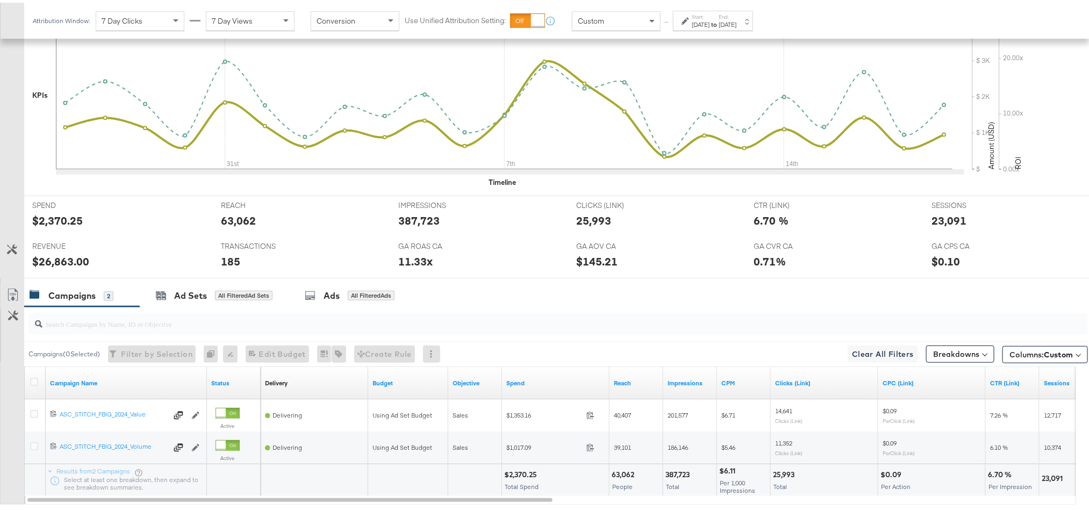
click at [736, 12] on label "End:" at bounding box center [727, 14] width 18 height 7
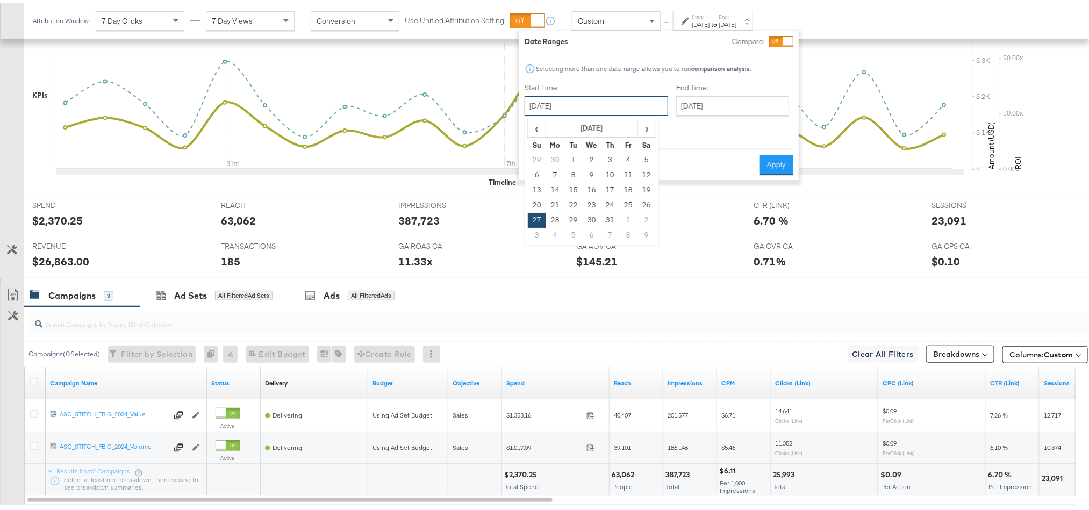
click at [596, 100] on input "[DATE]" at bounding box center [595, 102] width 143 height 19
click at [653, 131] on th "›" at bounding box center [646, 126] width 18 height 18
click at [542, 202] on td "17" at bounding box center [537, 202] width 18 height 15
type input "[DATE]"
click at [729, 103] on input "[DATE]" at bounding box center [735, 102] width 113 height 19
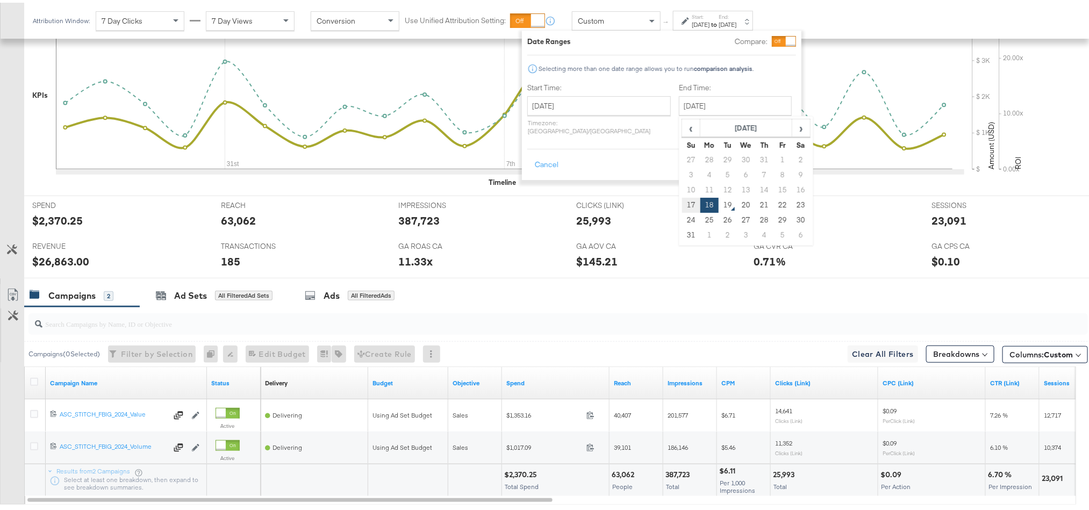
click at [682, 205] on td "17" at bounding box center [691, 202] width 18 height 15
type input "[DATE]"
click at [766, 153] on button "Apply" at bounding box center [779, 162] width 34 height 19
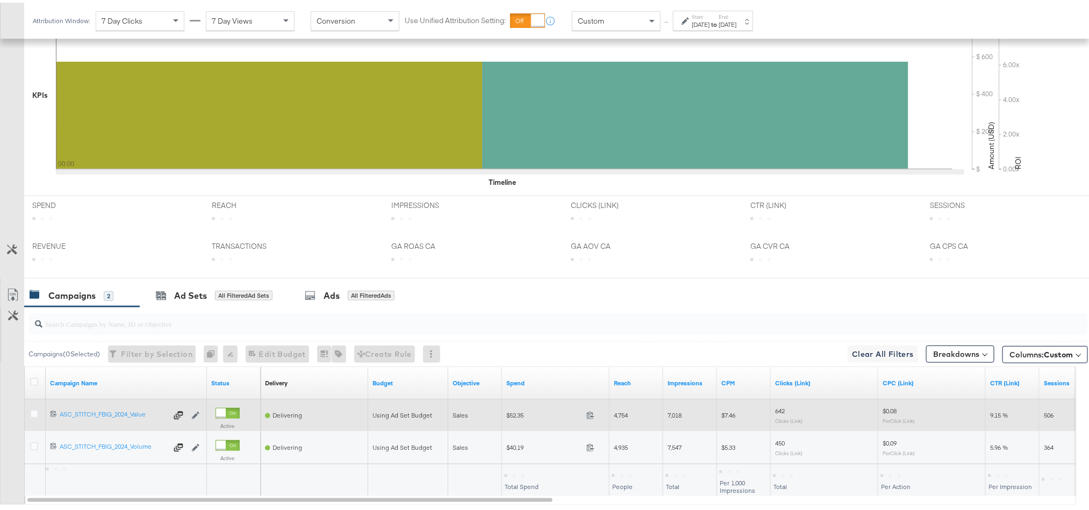
click at [593, 419] on div "52.35" at bounding box center [593, 413] width 23 height 10
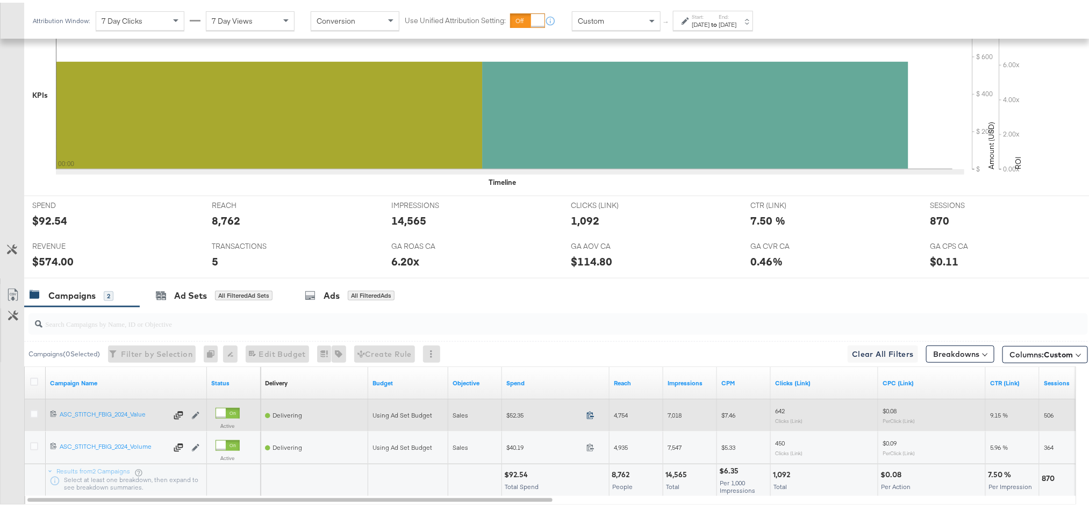
click at [588, 416] on icon at bounding box center [590, 412] width 8 height 8
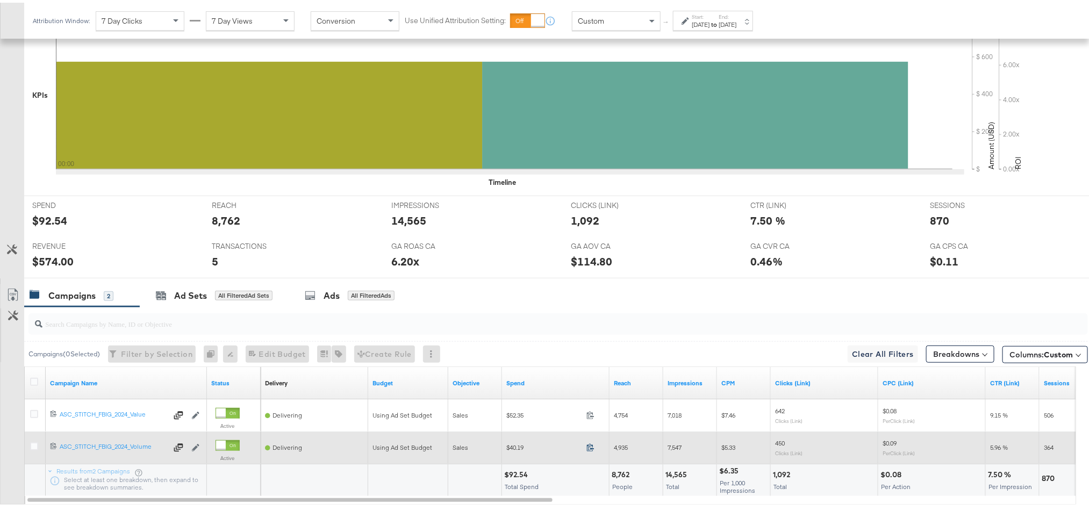
click at [587, 449] on icon at bounding box center [590, 445] width 8 height 8
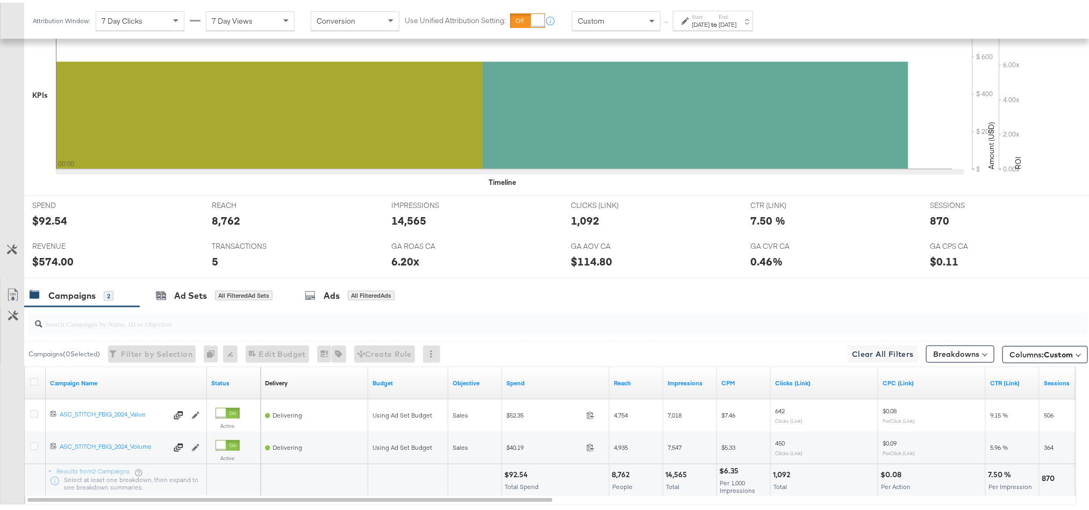
click at [522, 473] on div "$92.54" at bounding box center [517, 472] width 27 height 10
copy div "92.54"
click at [709, 20] on div "[DATE]" at bounding box center [701, 22] width 18 height 9
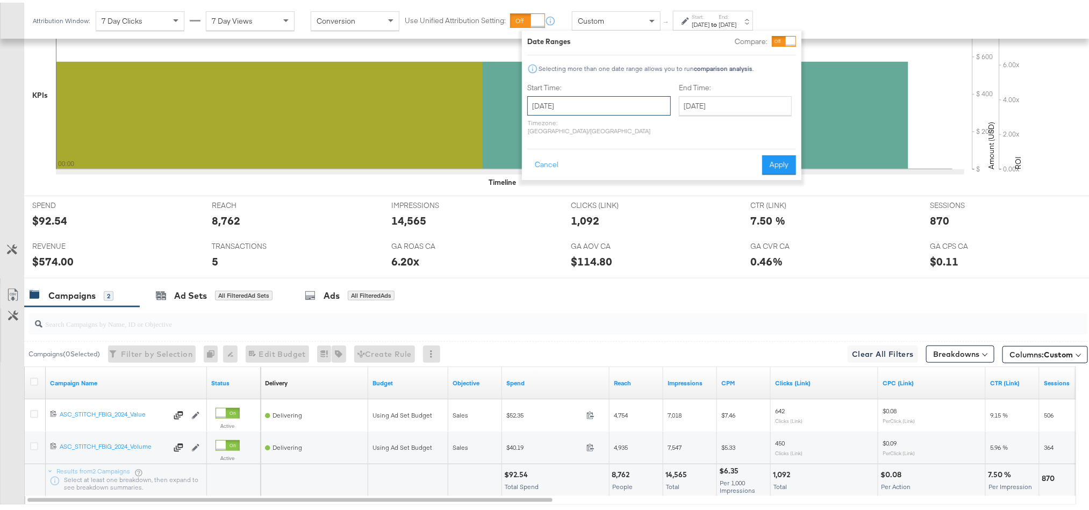
click at [613, 100] on input "[DATE]" at bounding box center [598, 102] width 143 height 19
click at [553, 197] on td "18" at bounding box center [558, 202] width 18 height 15
type input "[DATE]"
click at [775, 153] on button "Apply" at bounding box center [779, 162] width 34 height 19
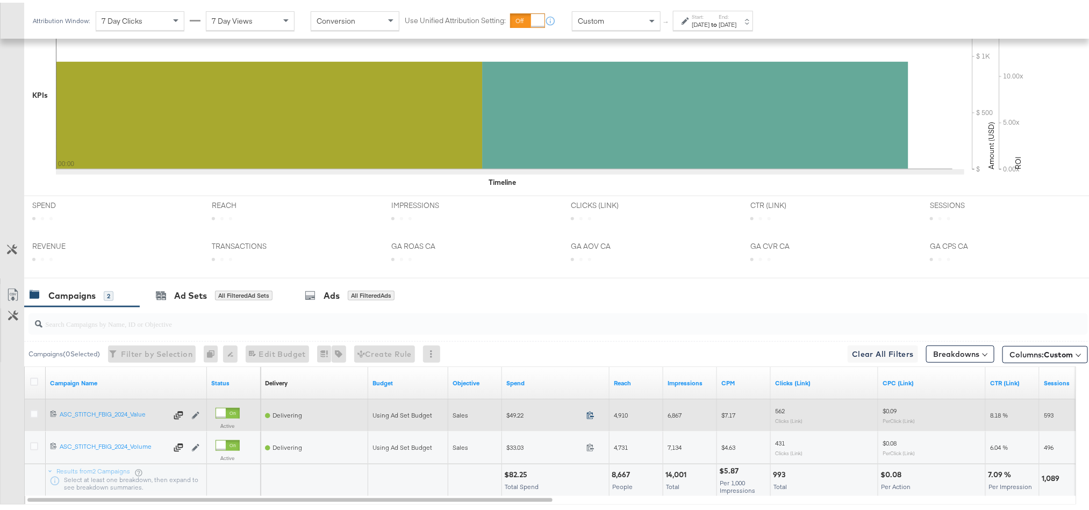
click at [588, 416] on icon at bounding box center [590, 412] width 8 height 8
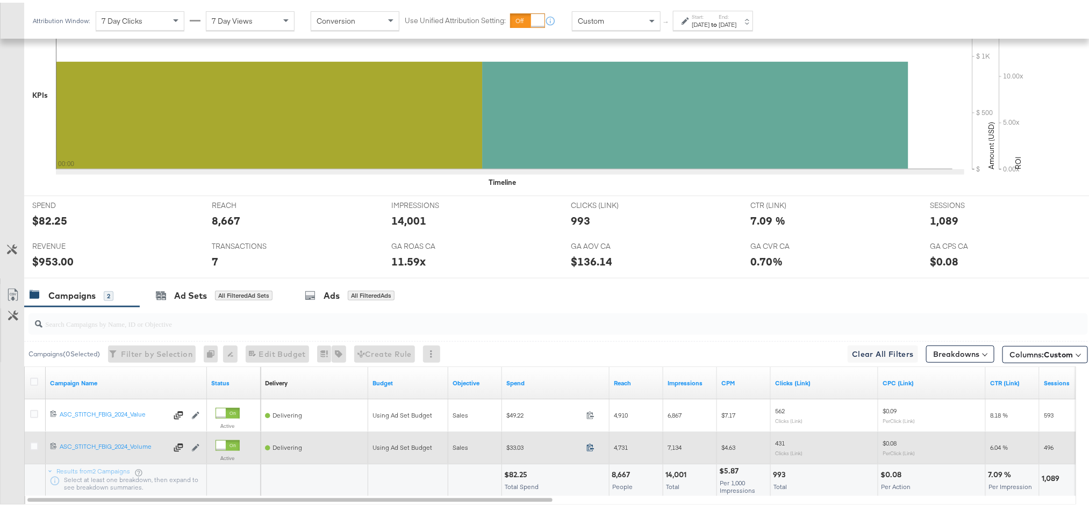
click at [589, 449] on icon at bounding box center [590, 445] width 8 height 8
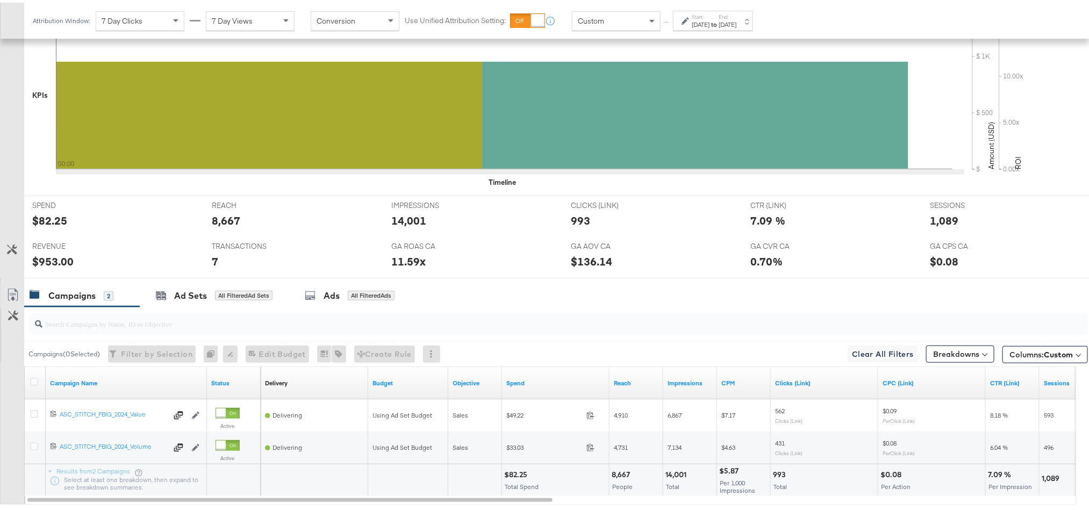
click at [516, 477] on div "$82.25" at bounding box center [517, 472] width 26 height 10
copy div "82.25"
click at [44, 264] on div "$953.00" at bounding box center [52, 259] width 41 height 16
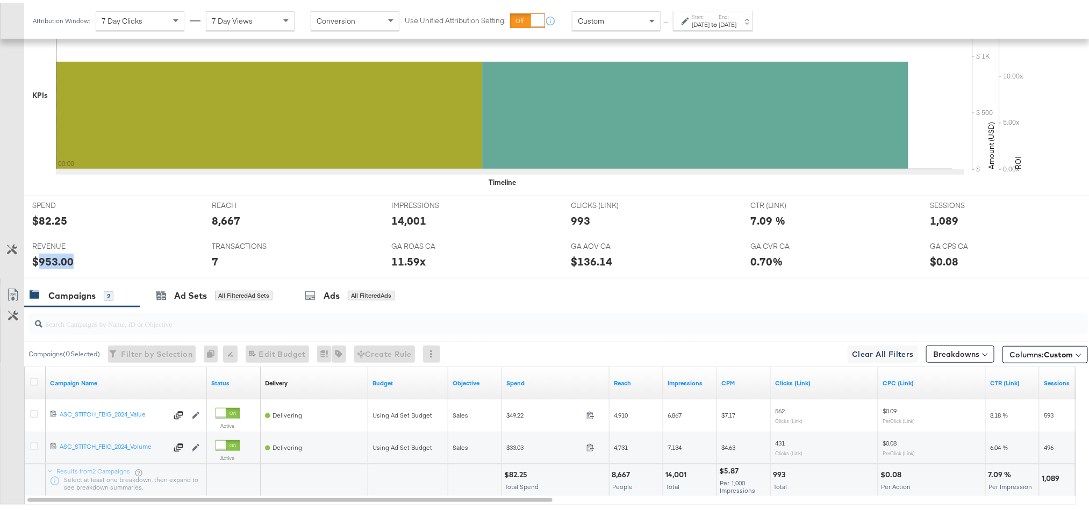
copy div "953.00"
click at [184, 294] on div "Ad Sets" at bounding box center [190, 293] width 33 height 12
